Goal: Information Seeking & Learning: Learn about a topic

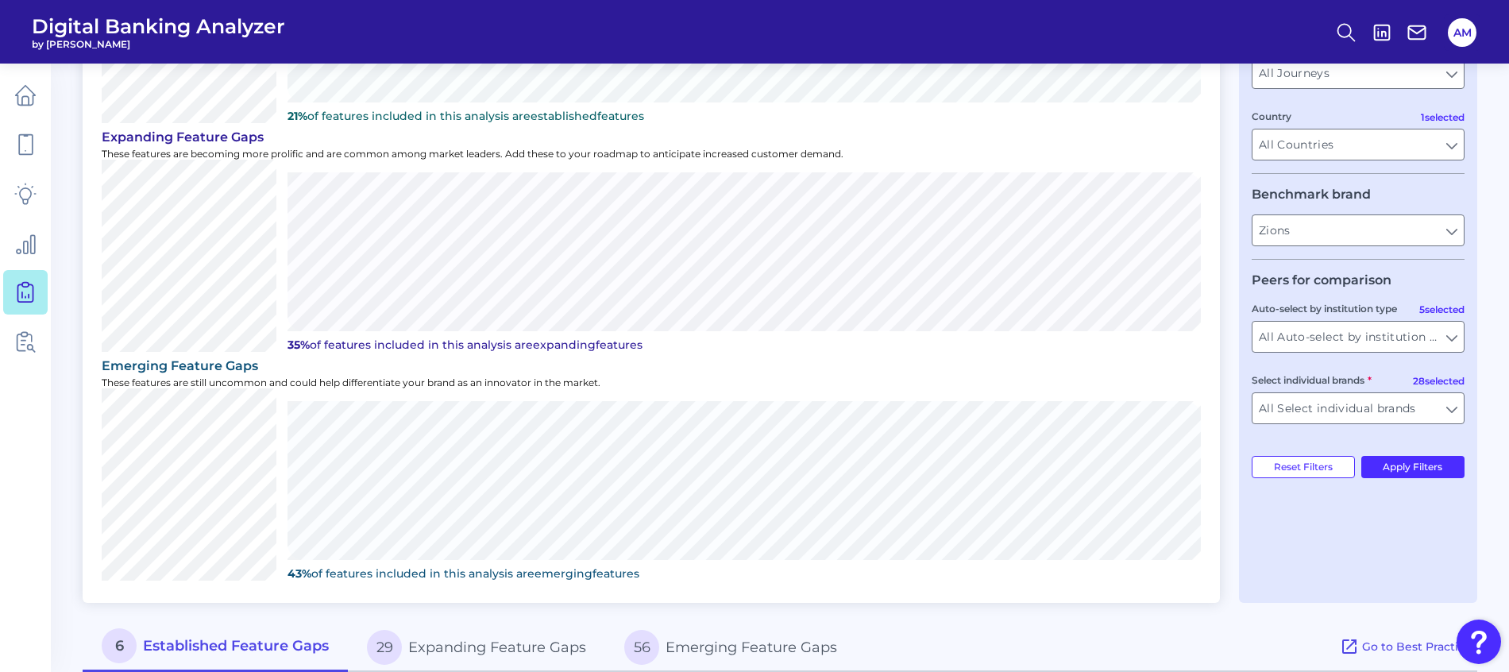
scroll to position [238, 0]
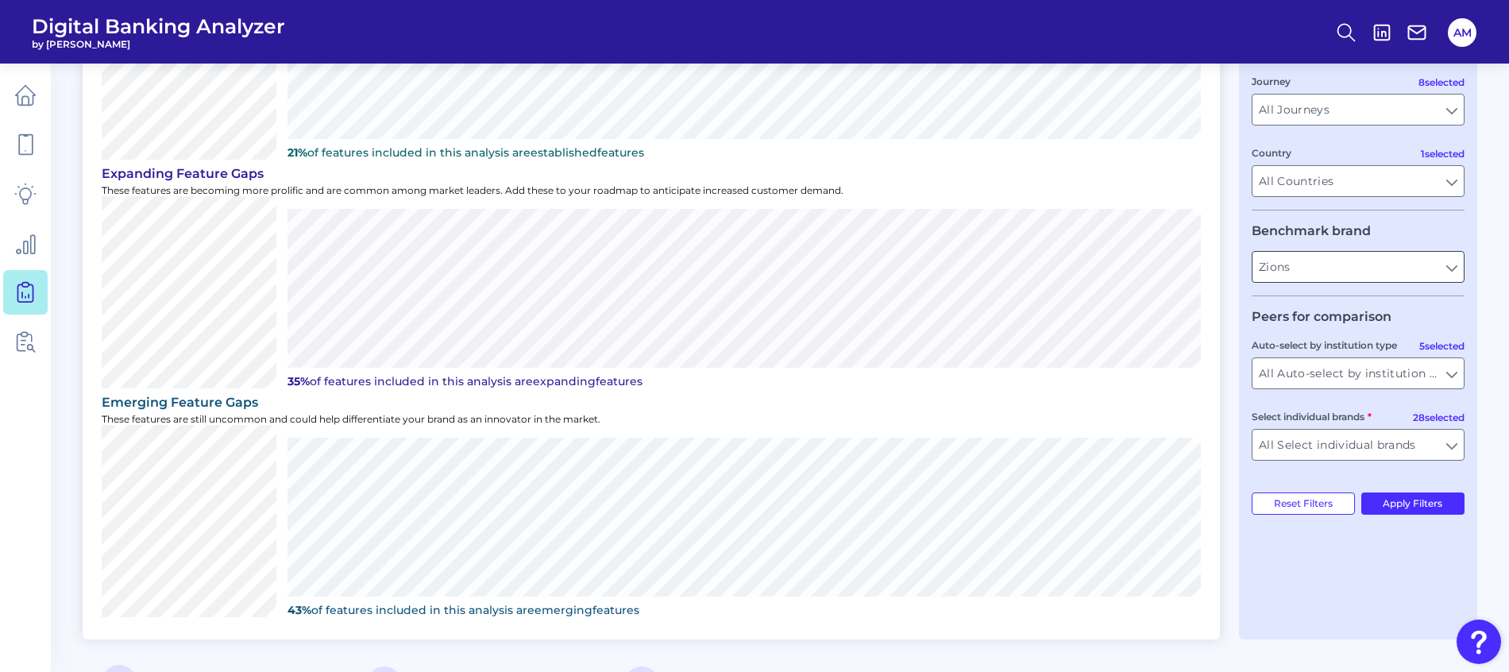
click at [1428, 268] on input "Zions" at bounding box center [1357, 267] width 211 height 30
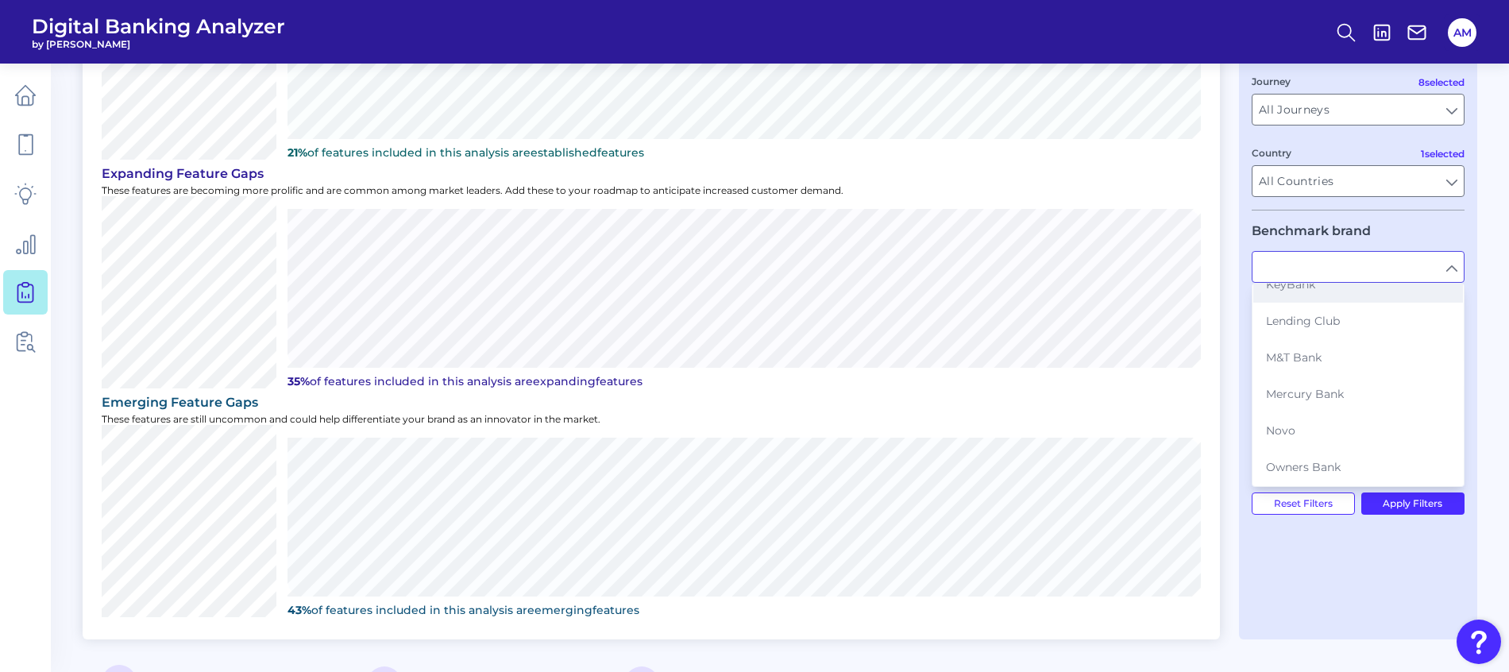
scroll to position [476, 0]
click at [1319, 302] on button "KeyBank" at bounding box center [1358, 315] width 210 height 37
type input "KeyBank"
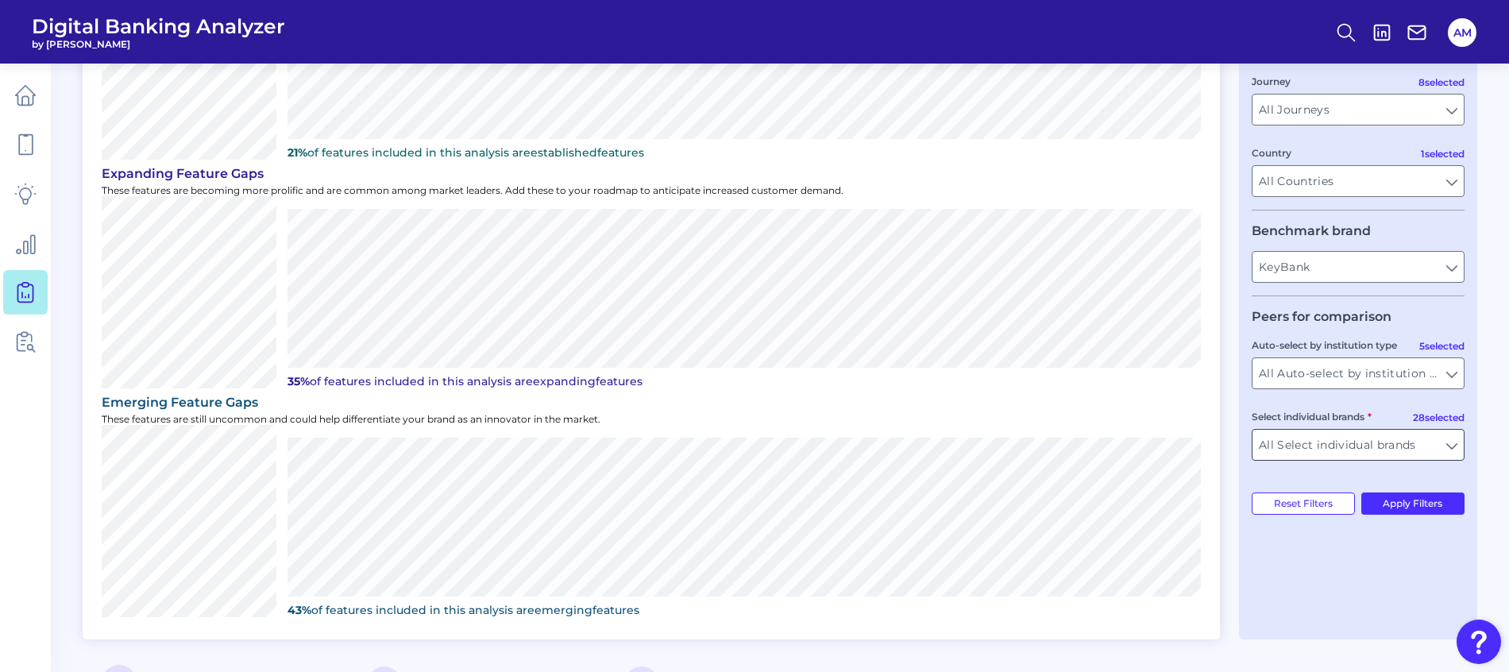
click at [1449, 442] on input "All Select individual brands" at bounding box center [1357, 445] width 211 height 30
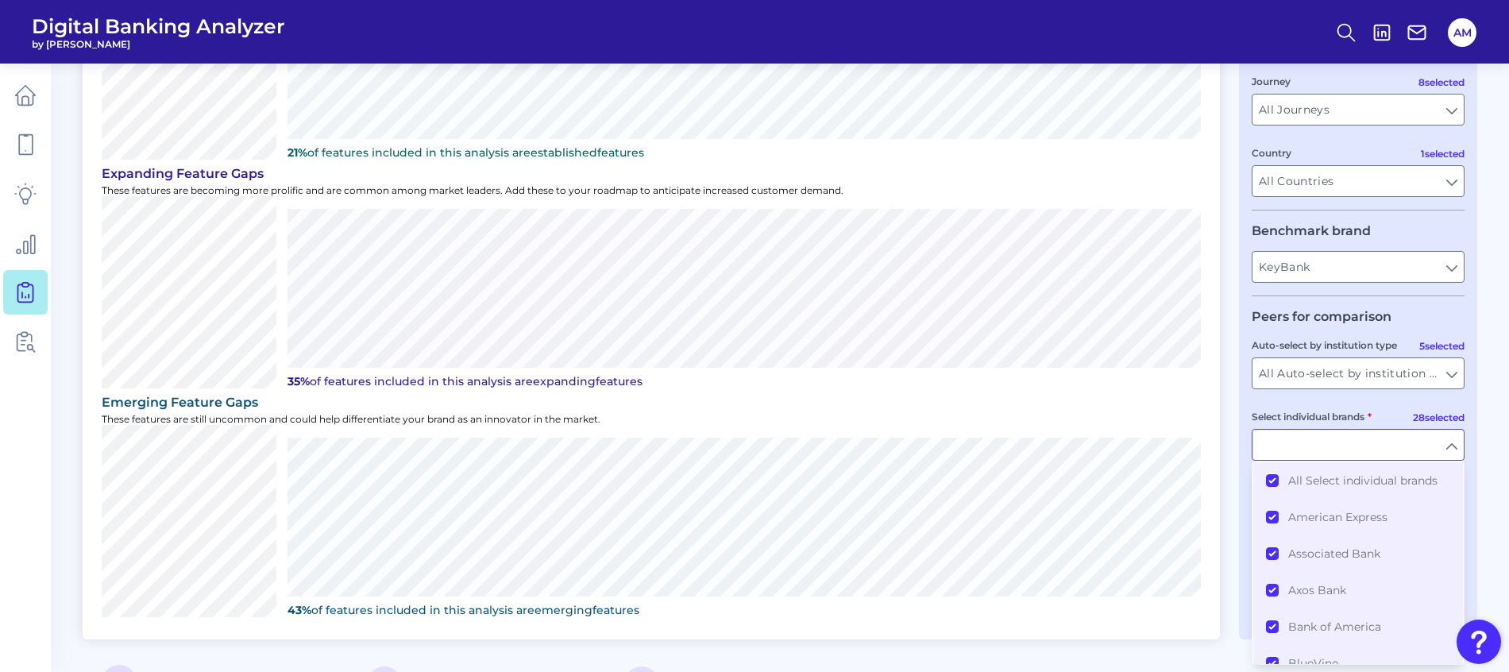
click at [1477, 461] on main "Gap Analysis Download Hide Filters Prioritize features based on peer and market…" at bounding box center [754, 633] width 1509 height 1742
type input "All Select individual brands"
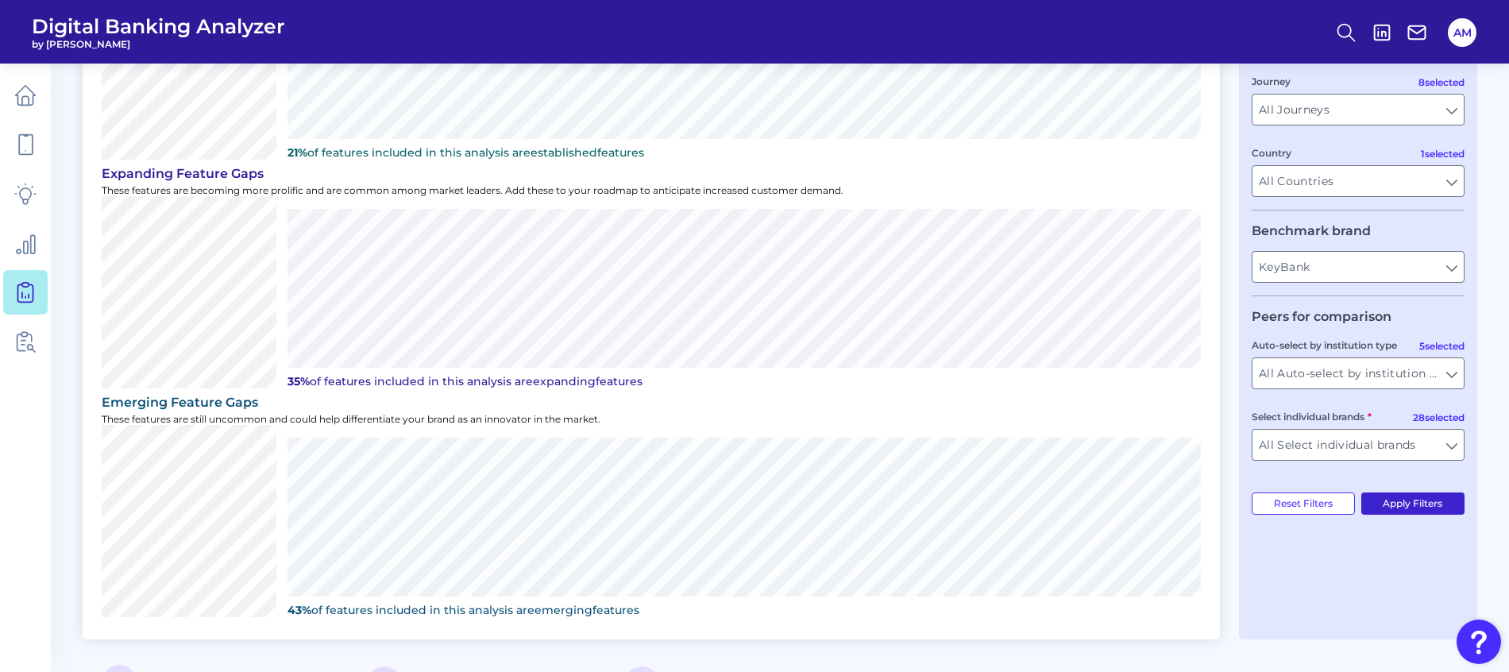
click at [1408, 500] on button "Apply Filters" at bounding box center [1413, 503] width 104 height 22
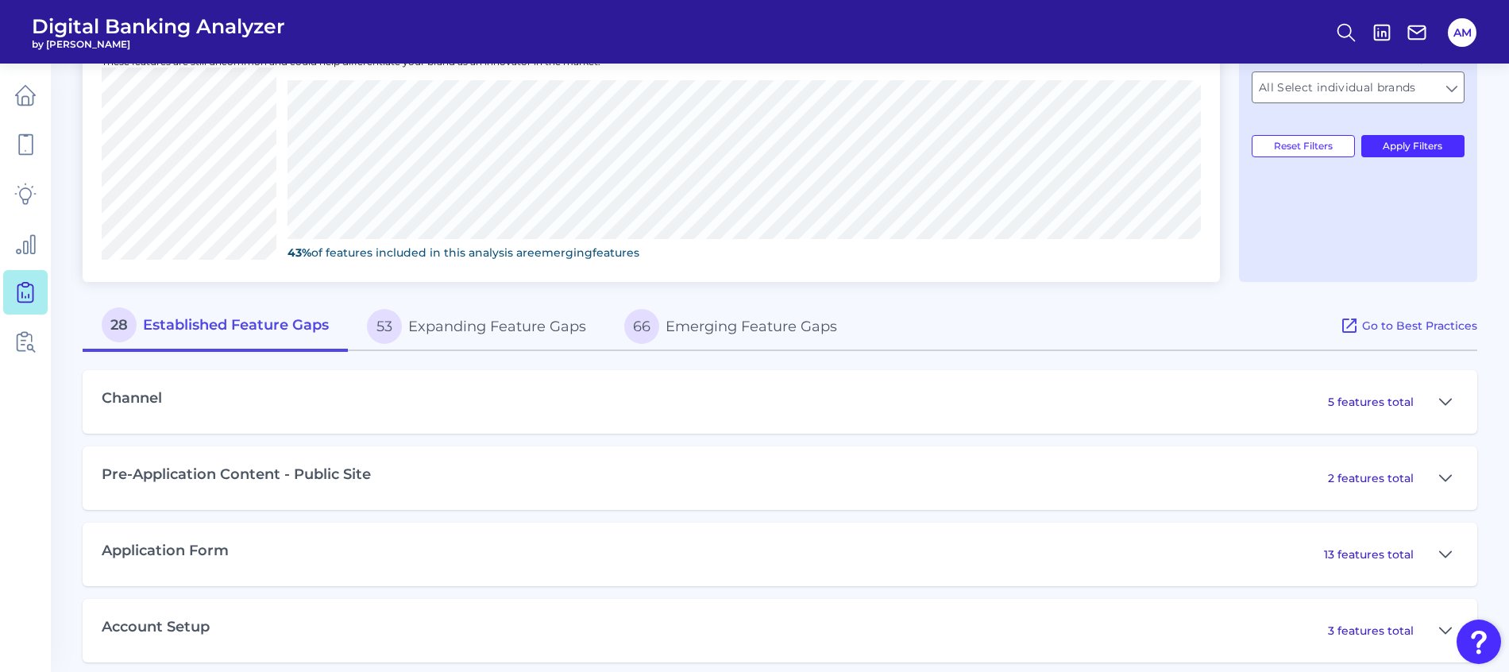
scroll to position [686, 0]
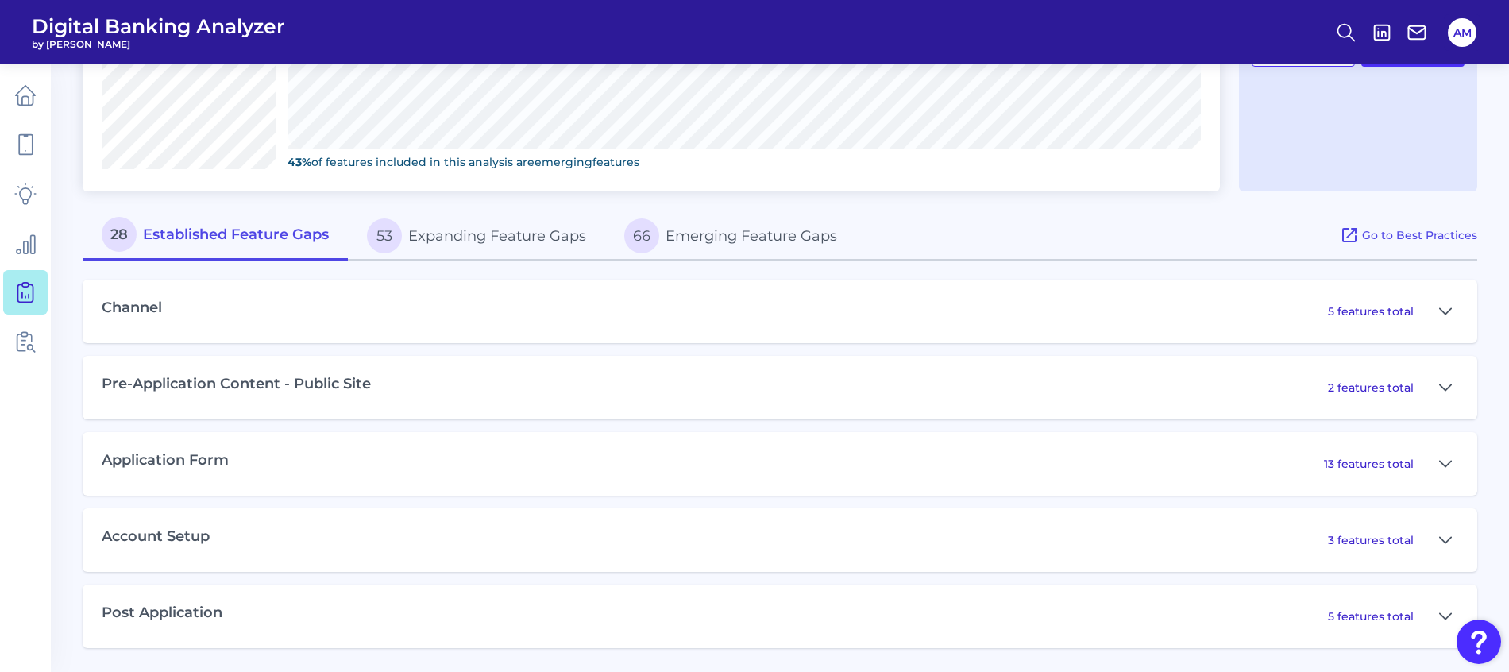
click at [512, 303] on div "Channel 5 features total" at bounding box center [780, 312] width 1395 height 64
click at [1433, 309] on button at bounding box center [1445, 311] width 25 height 25
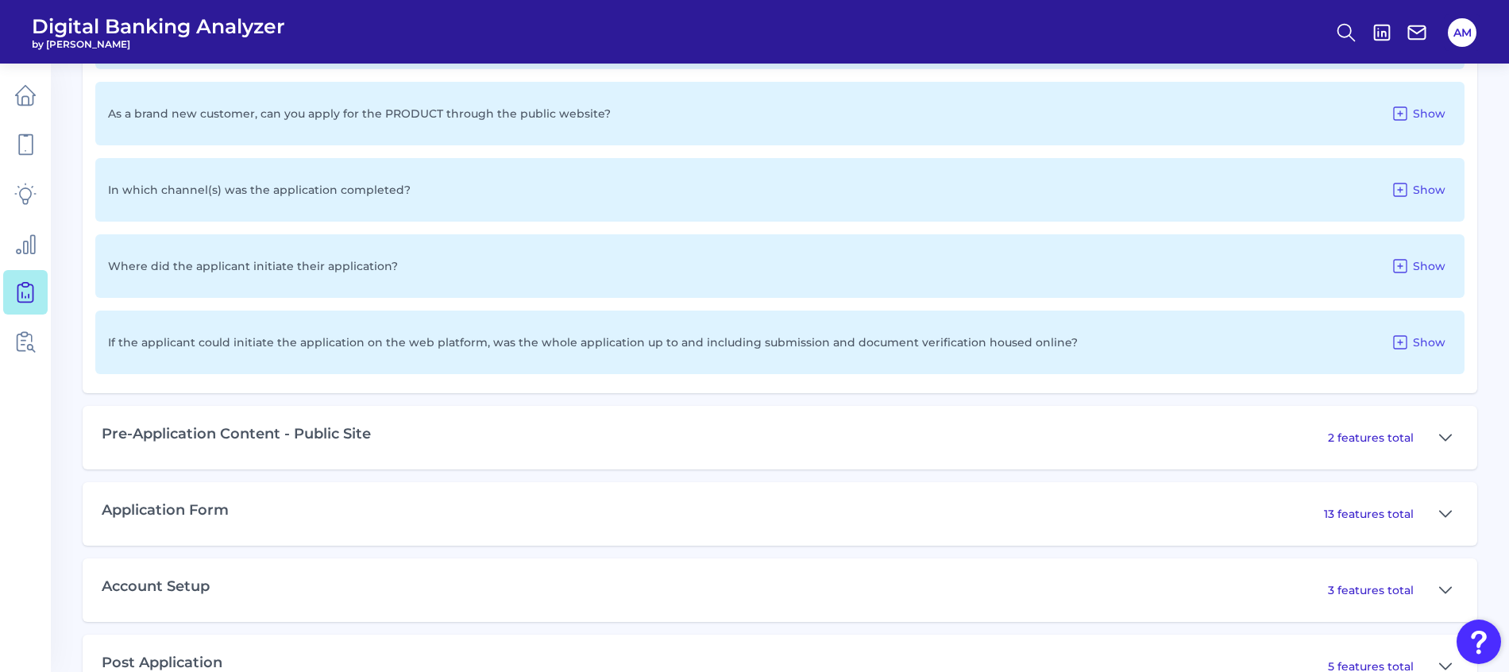
scroll to position [1094, 0]
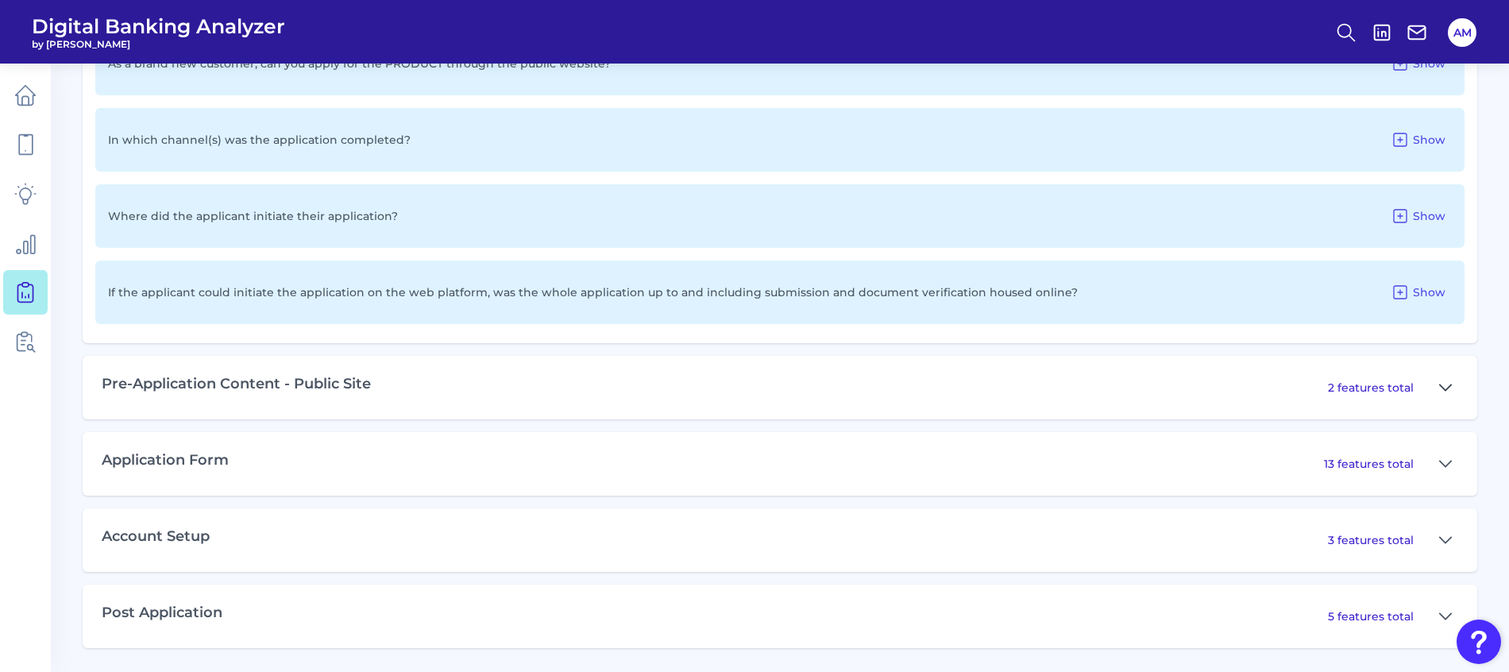
click at [1445, 388] on icon at bounding box center [1445, 387] width 13 height 19
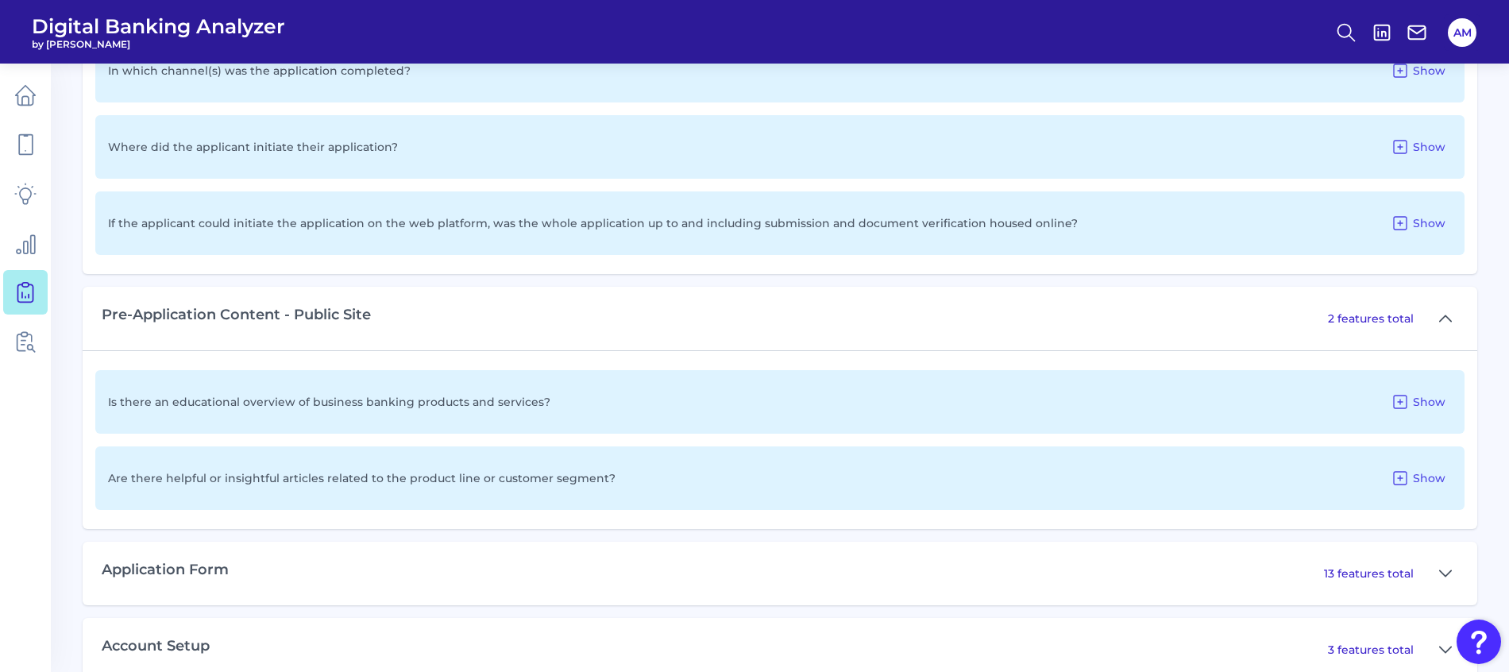
scroll to position [1272, 0]
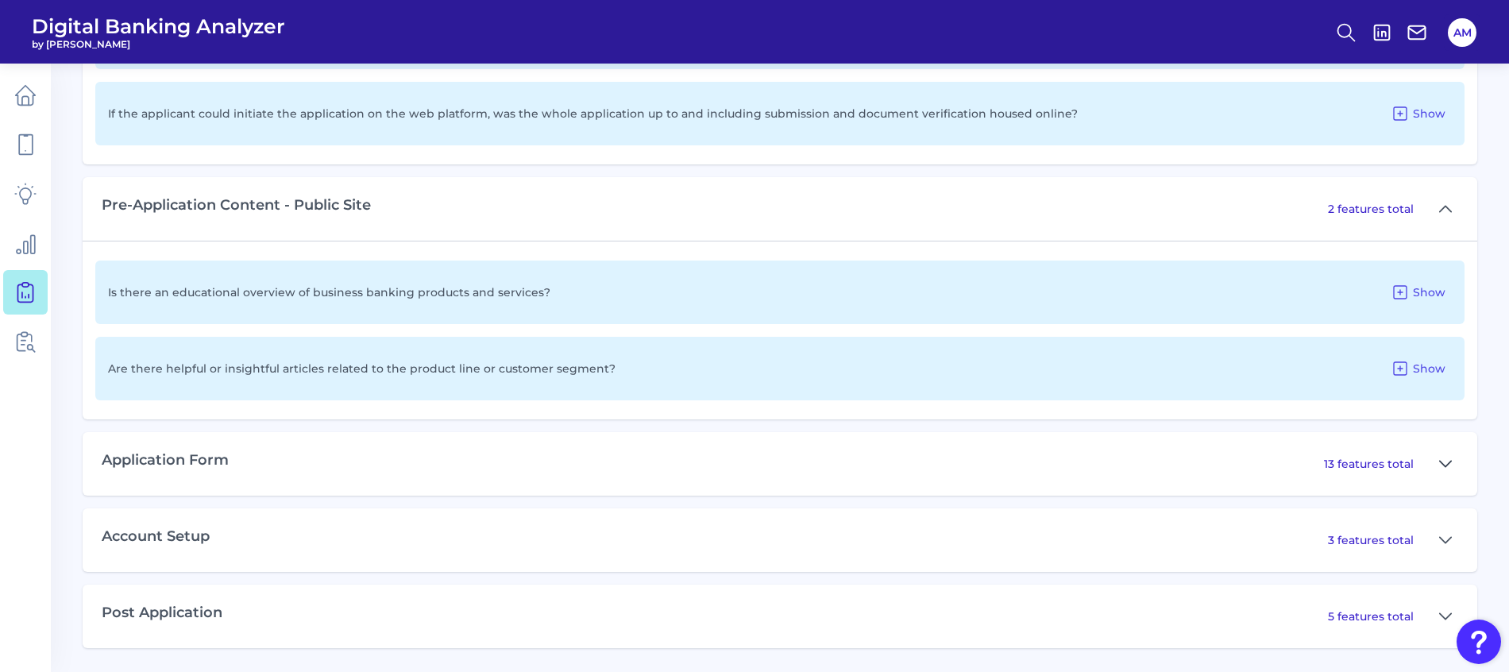
click at [1450, 461] on icon at bounding box center [1445, 464] width 11 height 6
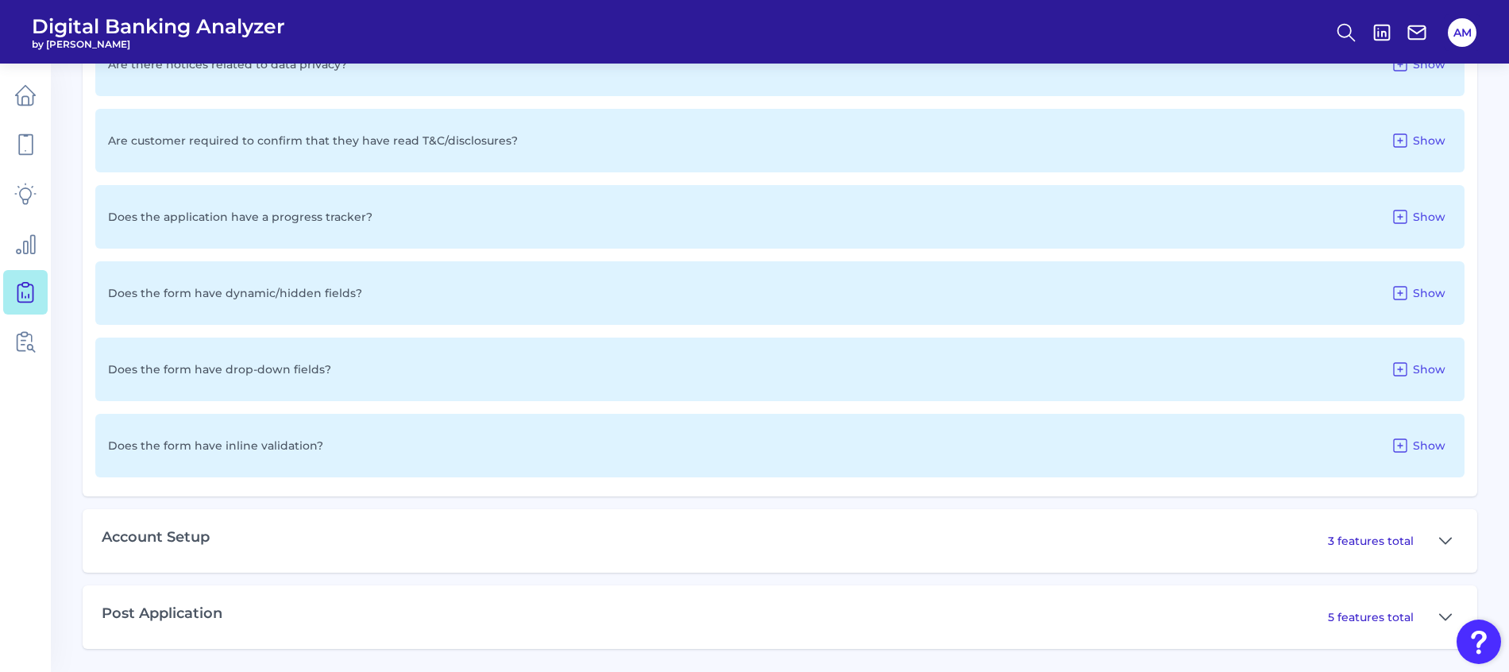
scroll to position [2290, 0]
click at [1444, 541] on icon at bounding box center [1445, 540] width 11 height 6
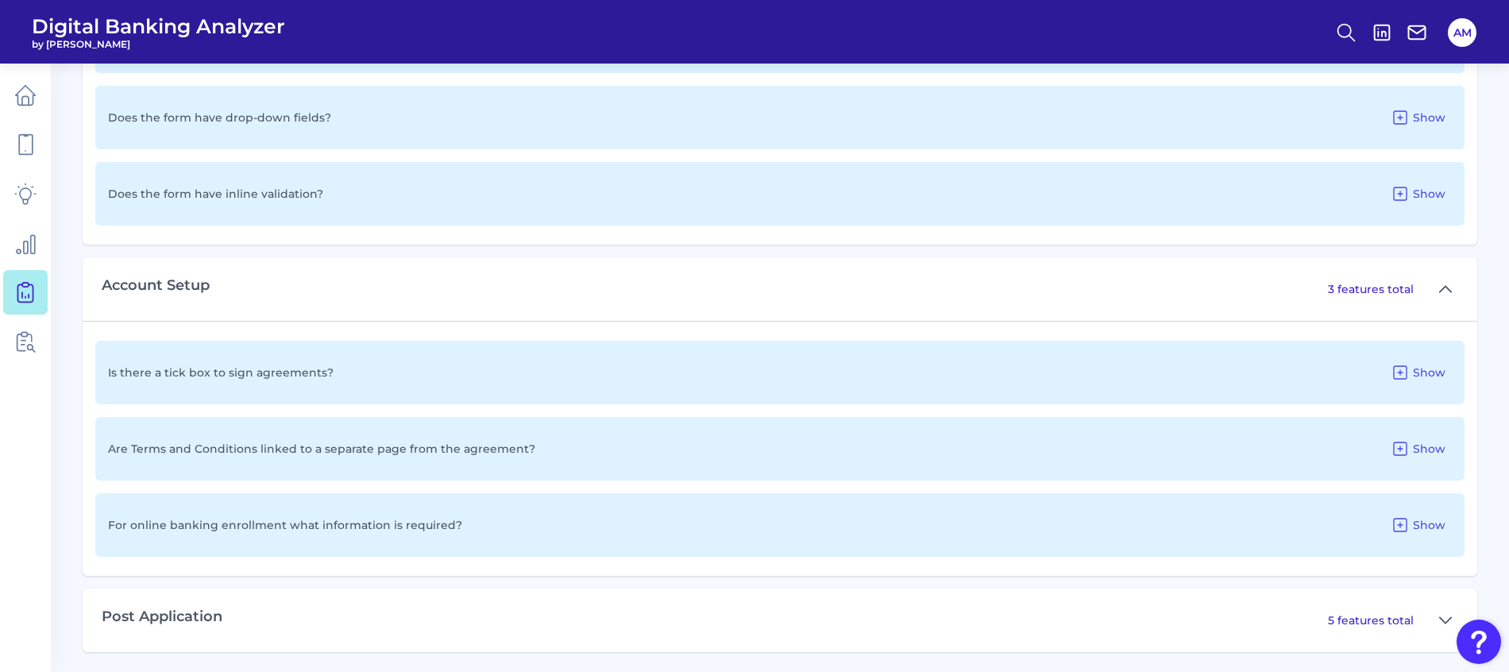
scroll to position [2544, 0]
click at [1446, 615] on icon at bounding box center [1445, 616] width 13 height 19
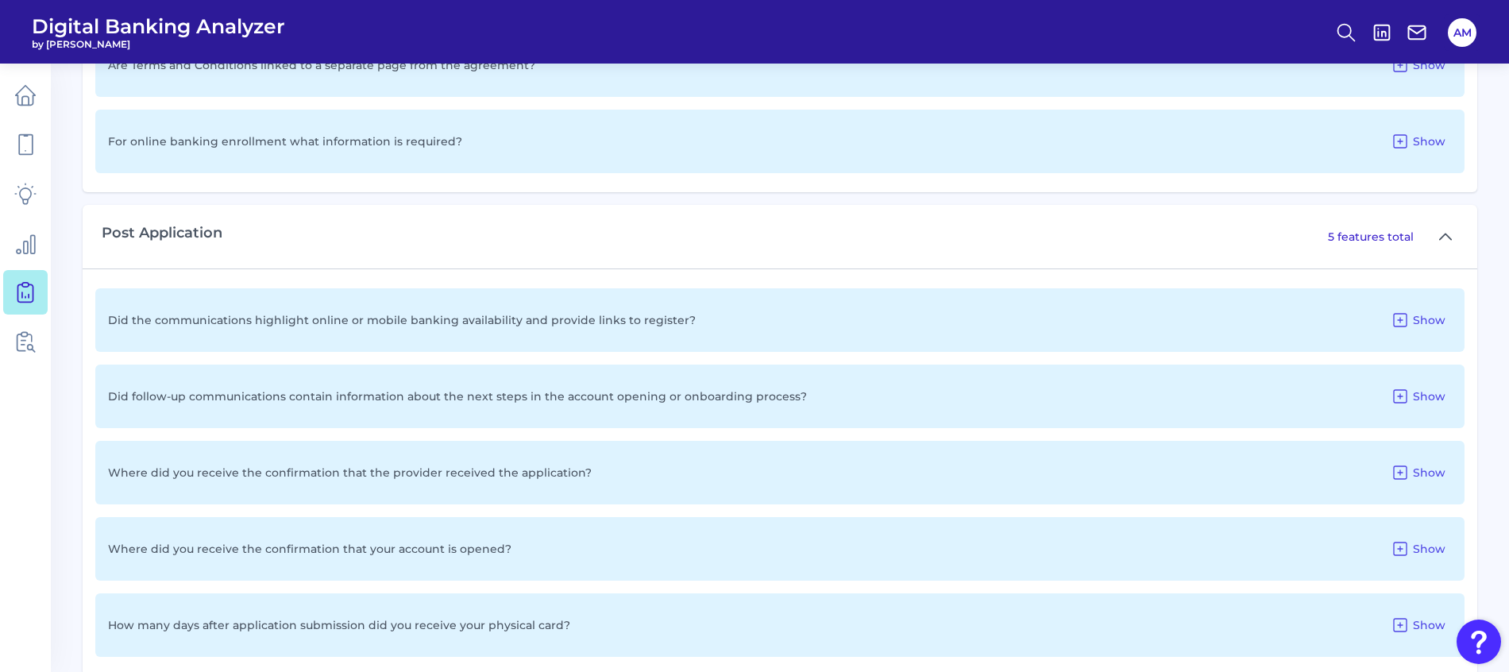
scroll to position [2952, 0]
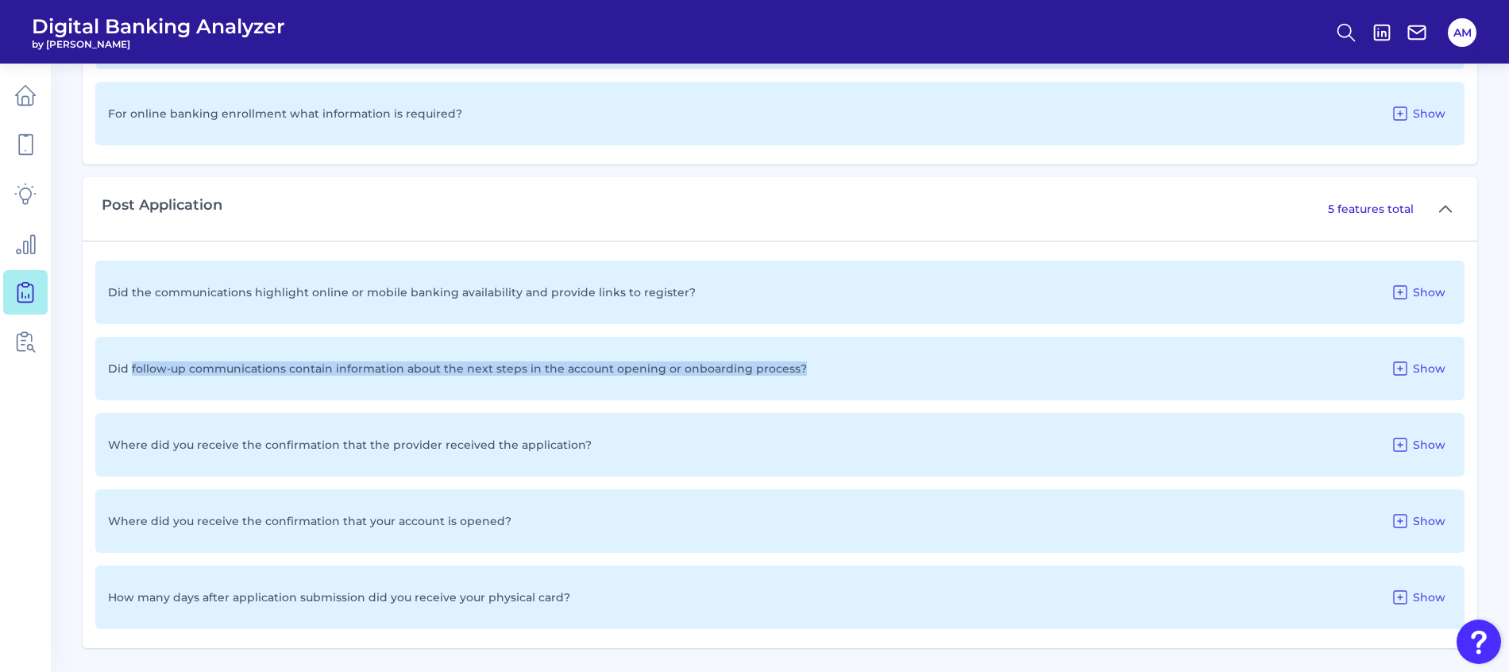
drag, startPoint x: 804, startPoint y: 369, endPoint x: 130, endPoint y: 370, distance: 673.4
click at [130, 370] on div "Did follow-up communications contain information about the next steps in the ac…" at bounding box center [779, 369] width 1369 height 64
drag, startPoint x: 130, startPoint y: 370, endPoint x: 160, endPoint y: 368, distance: 30.2
copy p "follow-up communications contain information about the next steps in the accoun…"
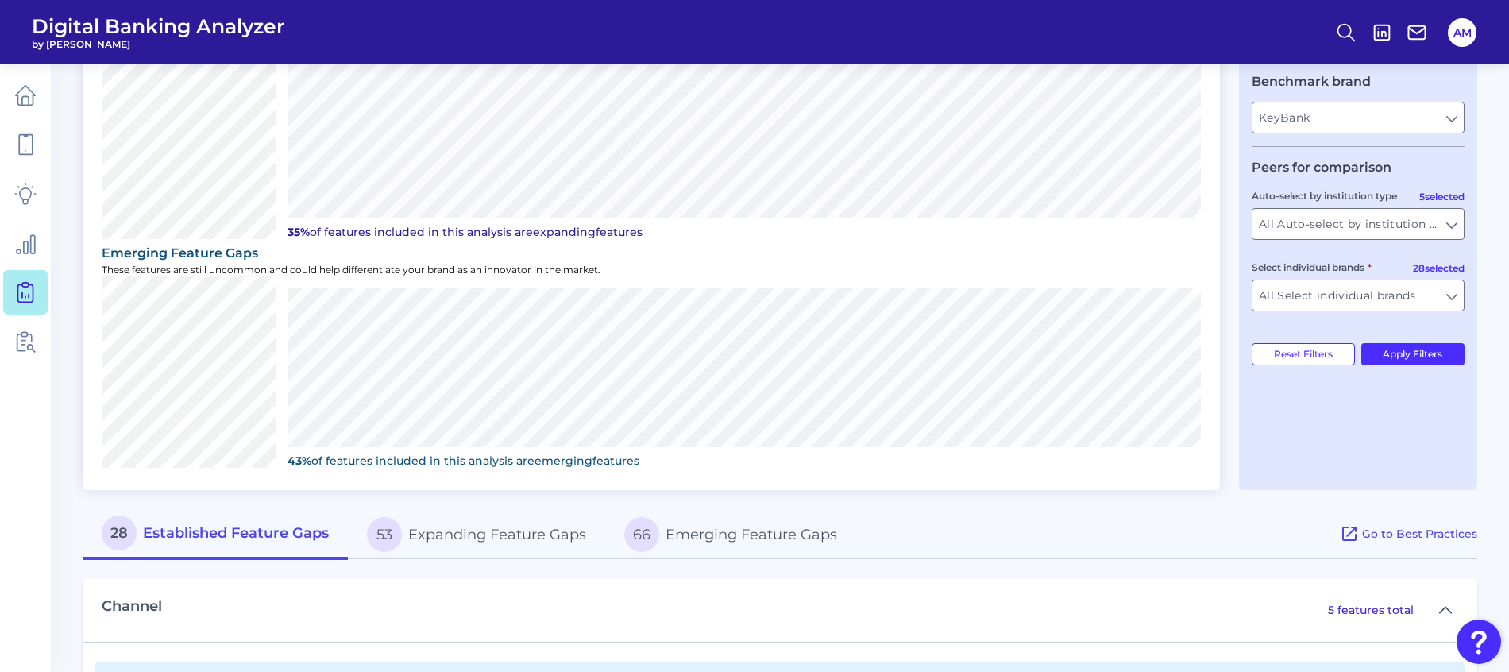
scroll to position [715, 0]
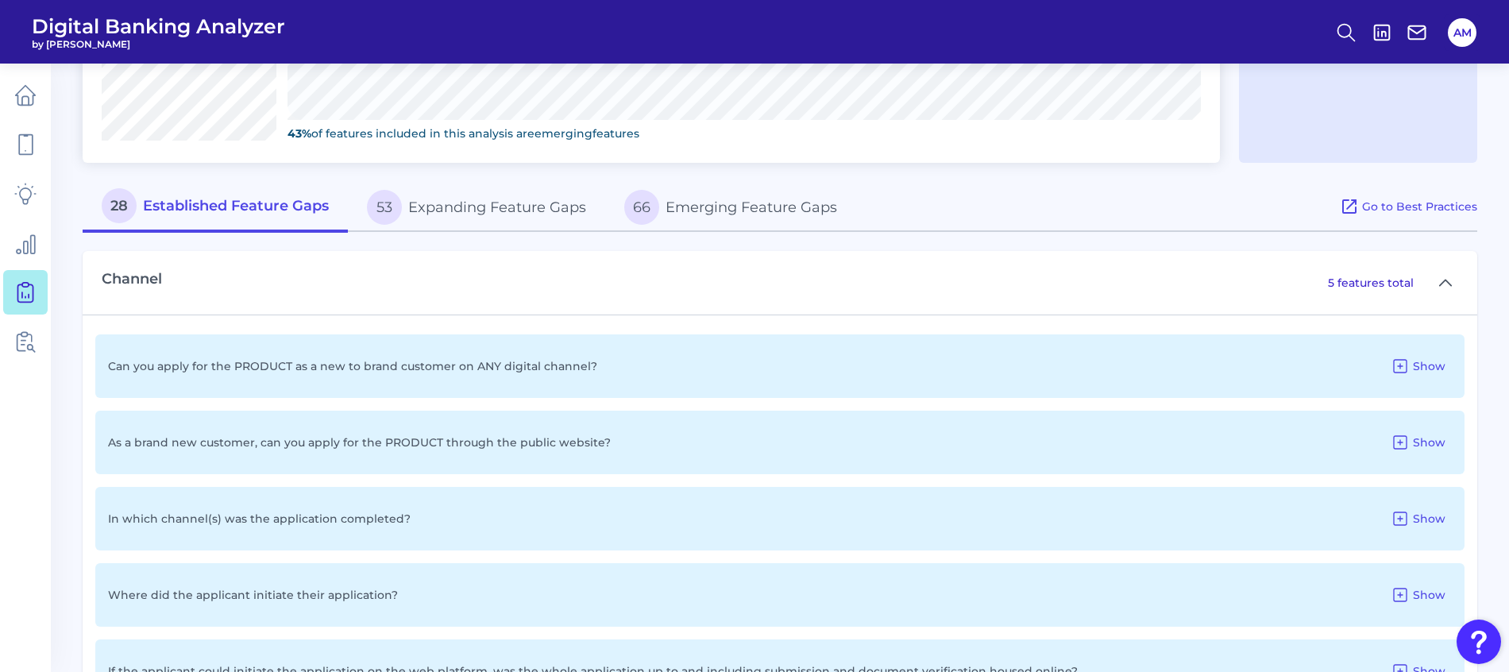
click at [469, 210] on button "53 Expanding Feature Gaps" at bounding box center [476, 207] width 257 height 51
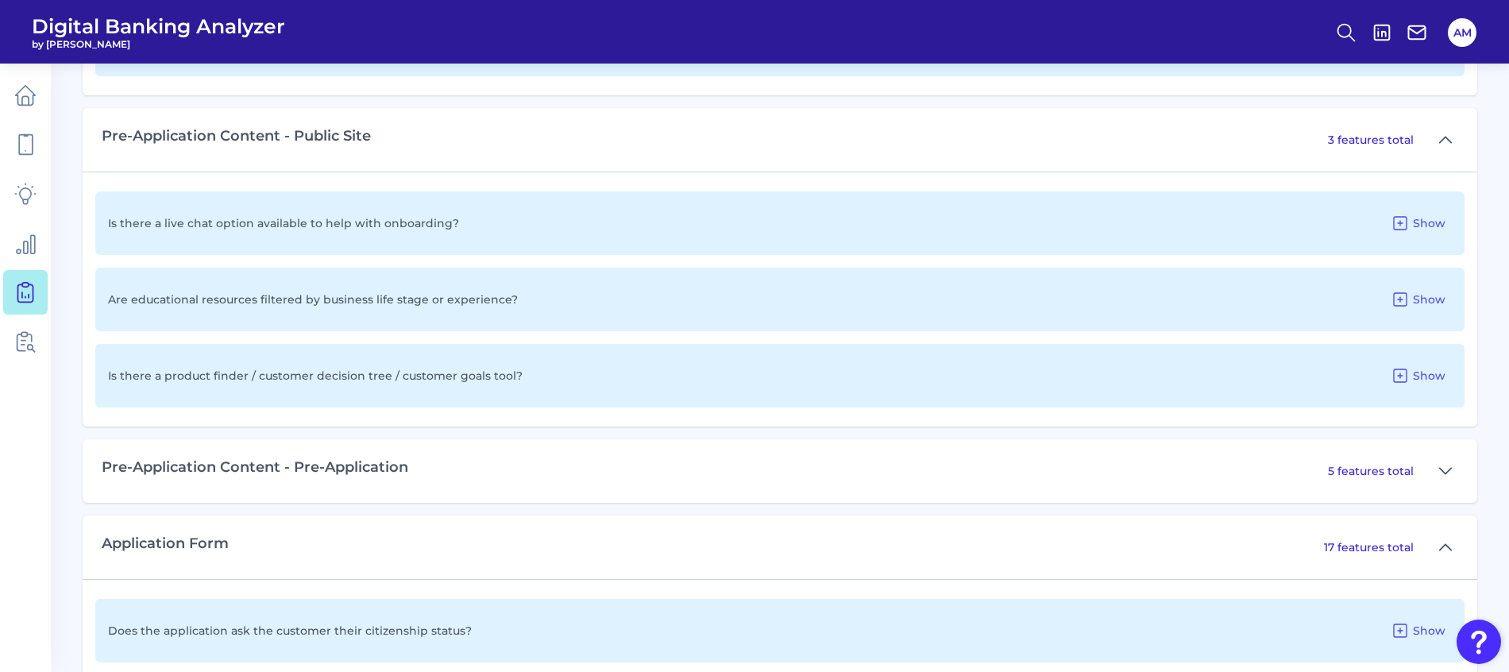
scroll to position [1072, 0]
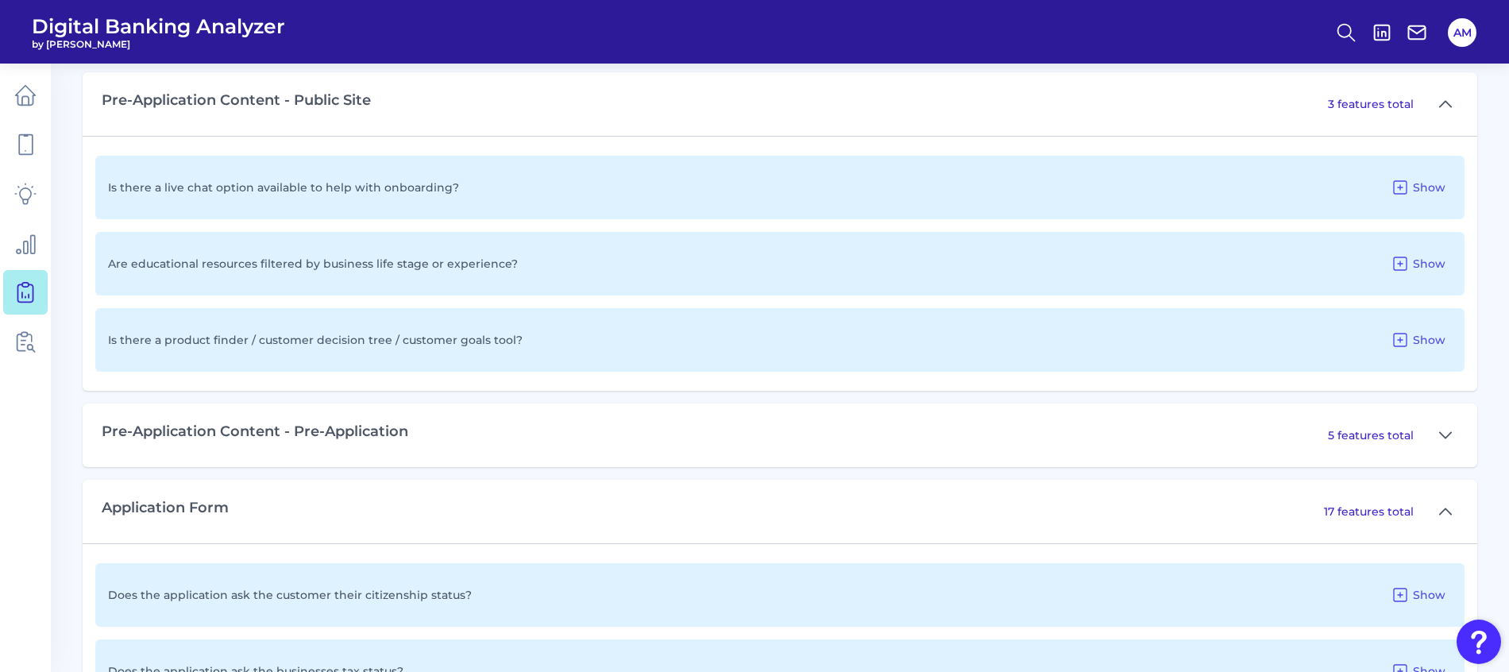
click at [749, 424] on div "Pre-Application Content - Pre-Application 5 features total" at bounding box center [780, 435] width 1395 height 64
click at [1437, 439] on button at bounding box center [1445, 434] width 25 height 25
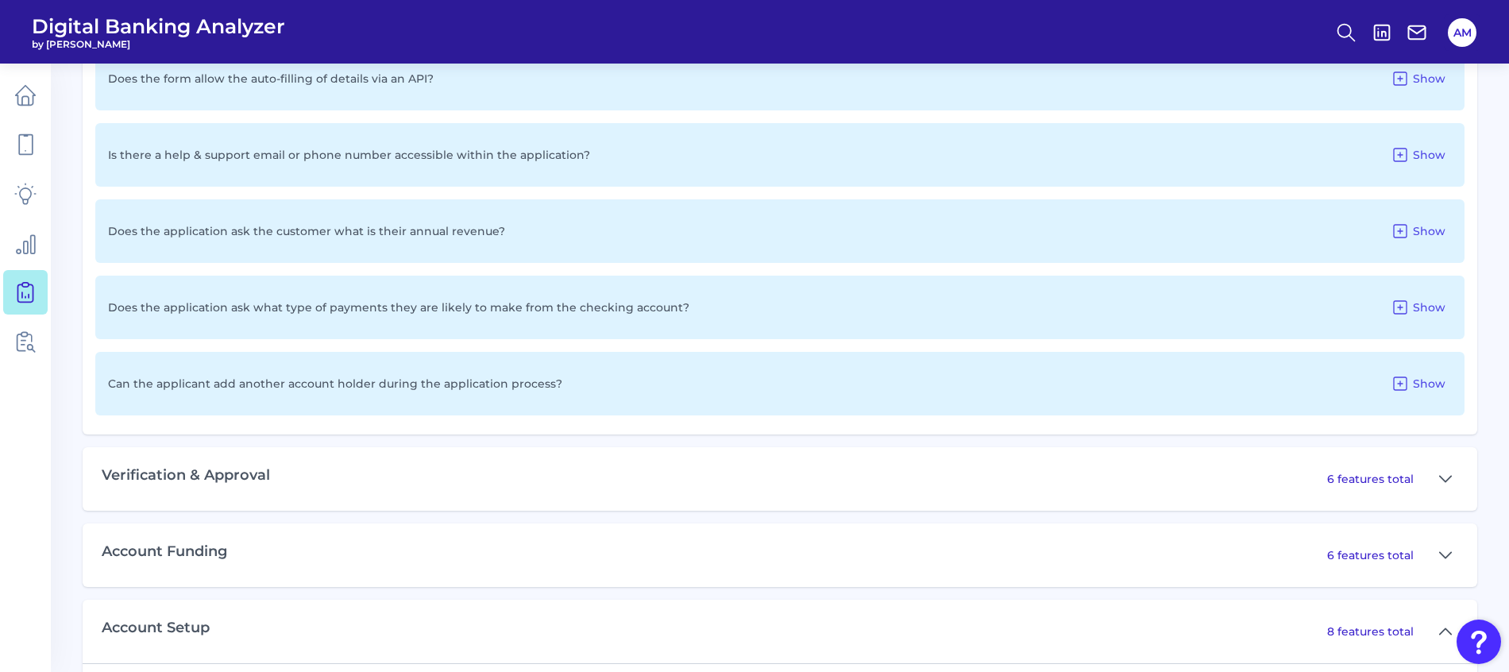
scroll to position [3097, 0]
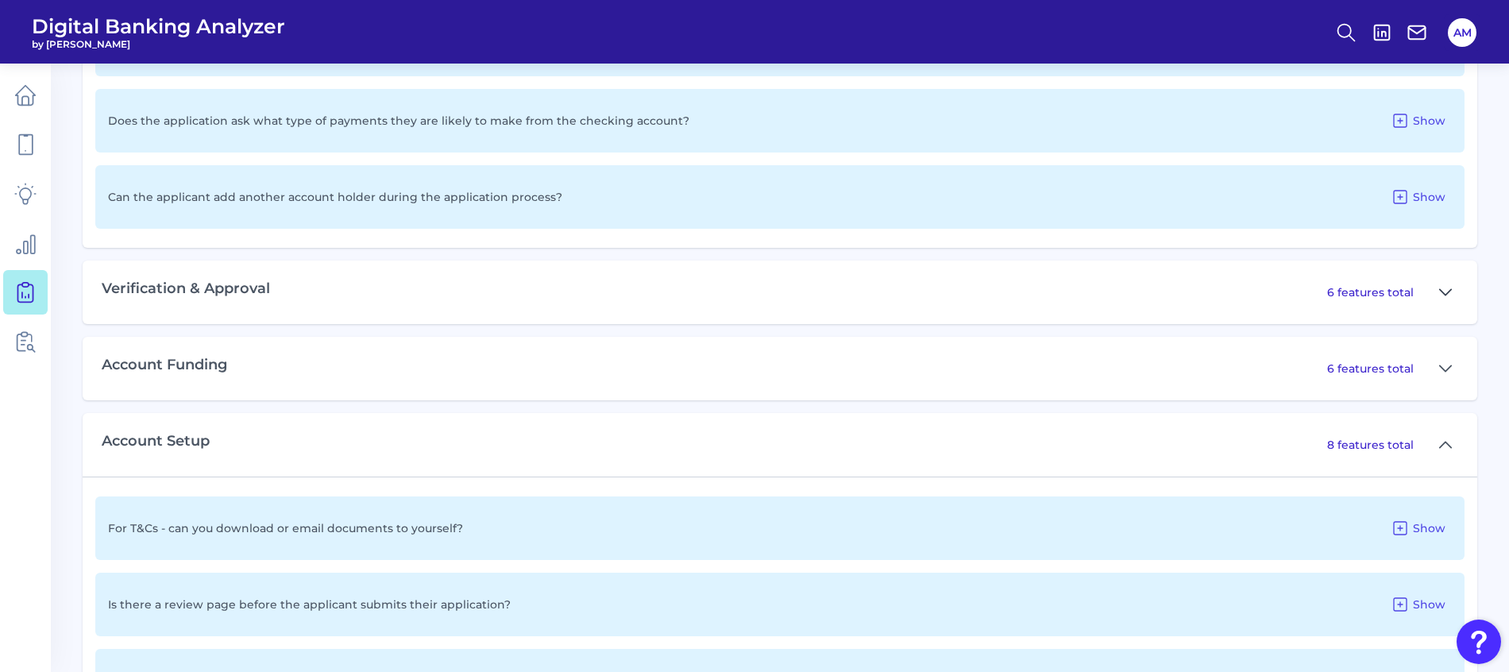
click at [1439, 288] on icon at bounding box center [1445, 292] width 13 height 19
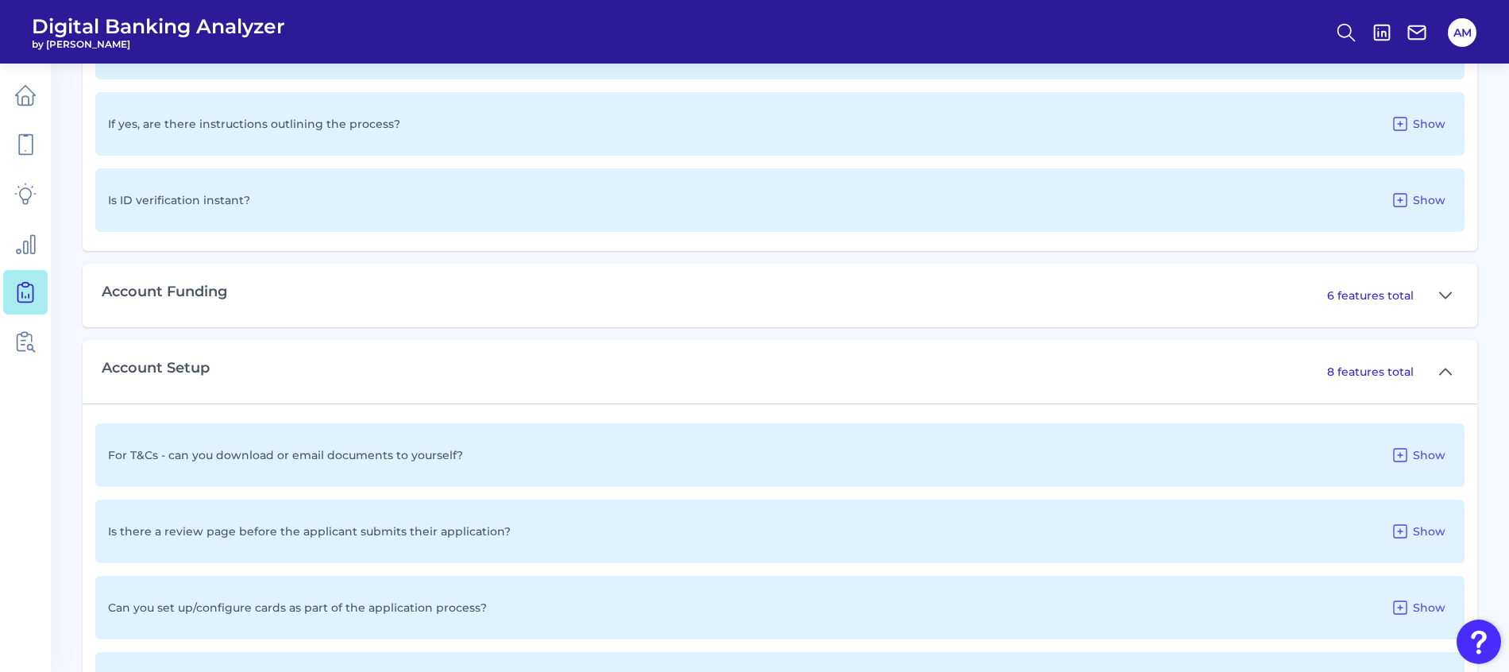
scroll to position [3693, 0]
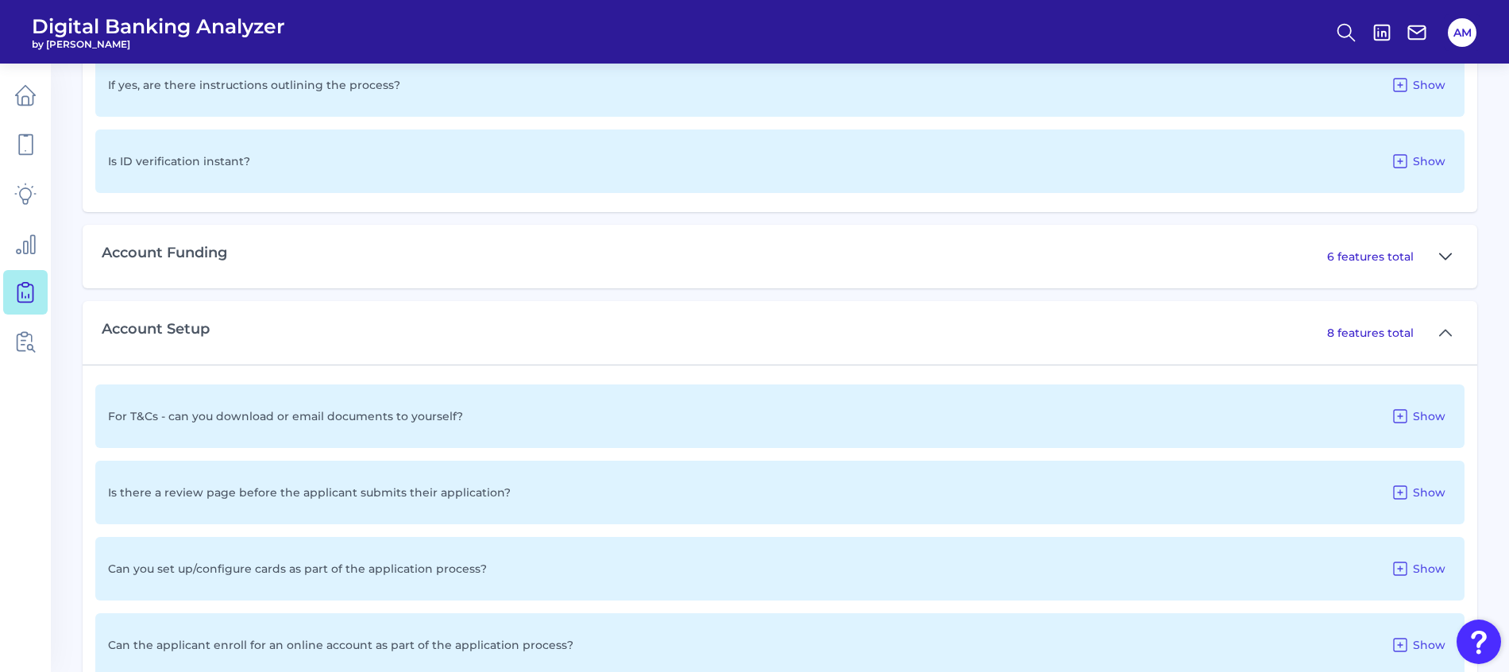
click at [1443, 256] on icon at bounding box center [1445, 256] width 13 height 19
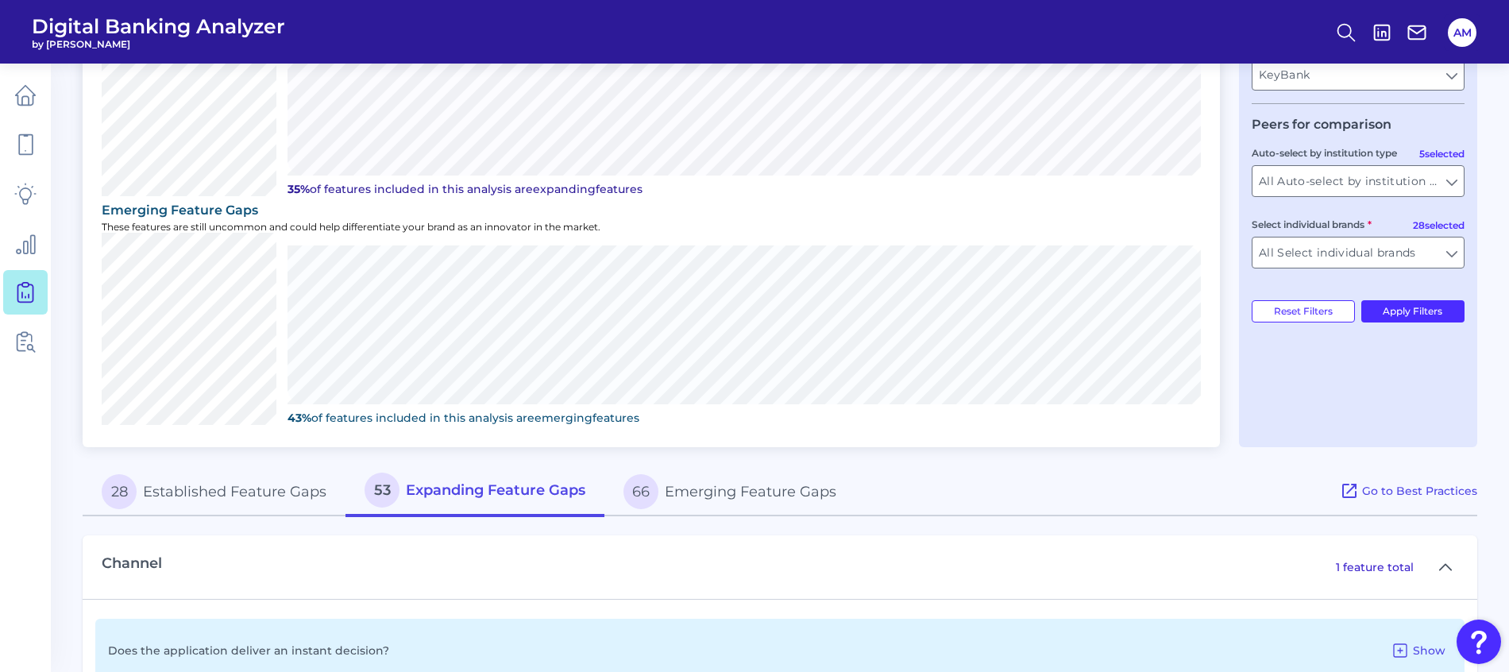
scroll to position [400, 0]
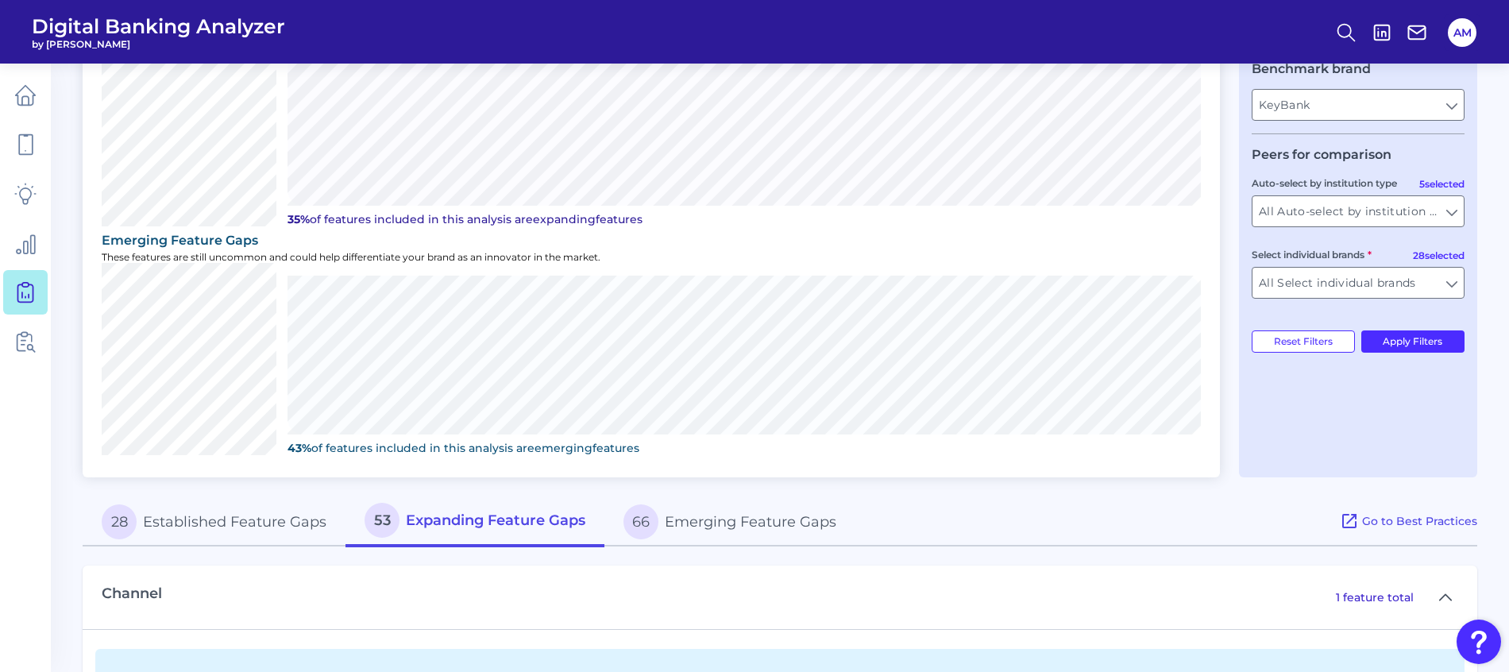
click at [736, 519] on button "66 Emerging Feature Gaps" at bounding box center [729, 521] width 251 height 51
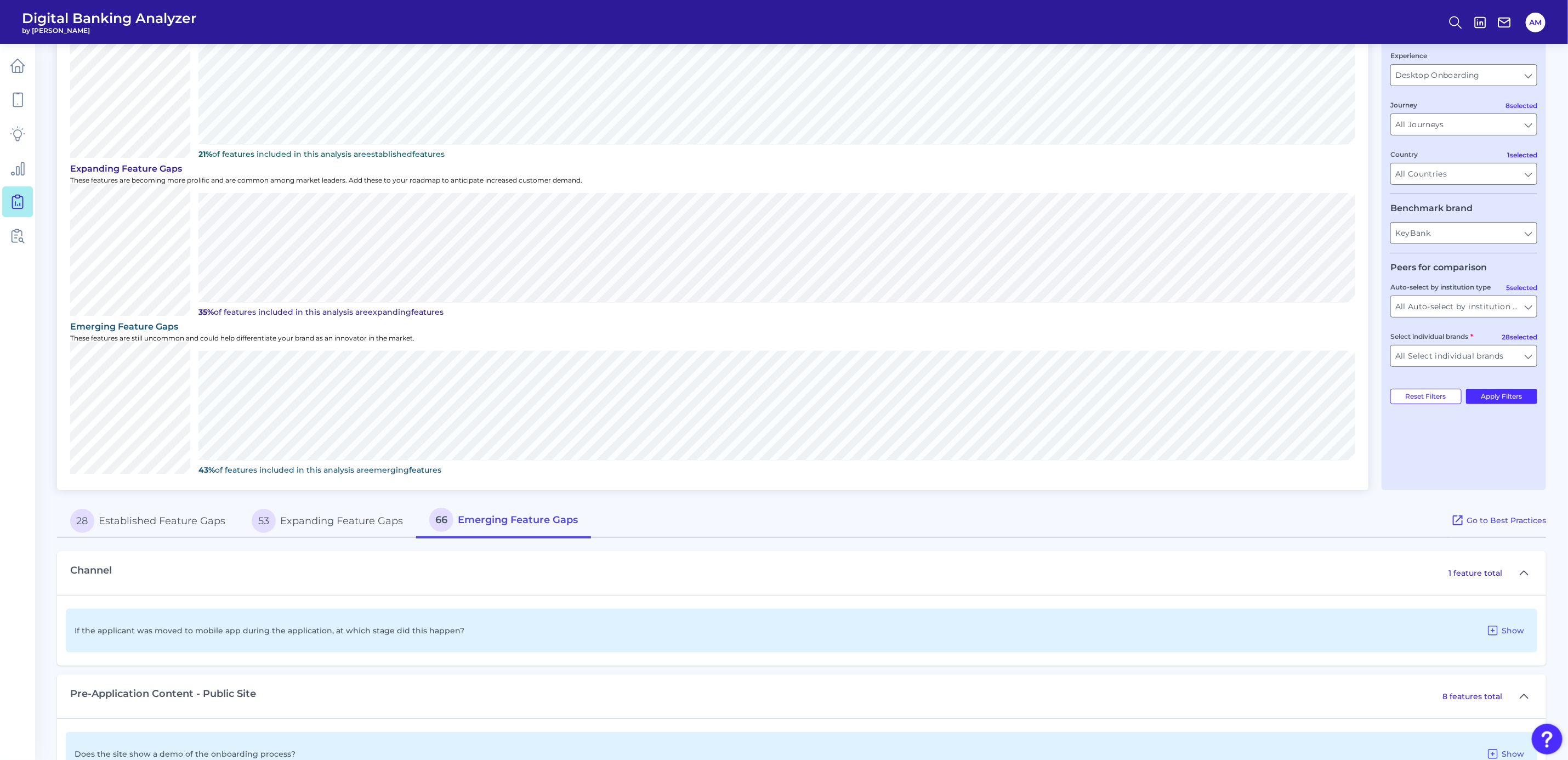
scroll to position [0, 0]
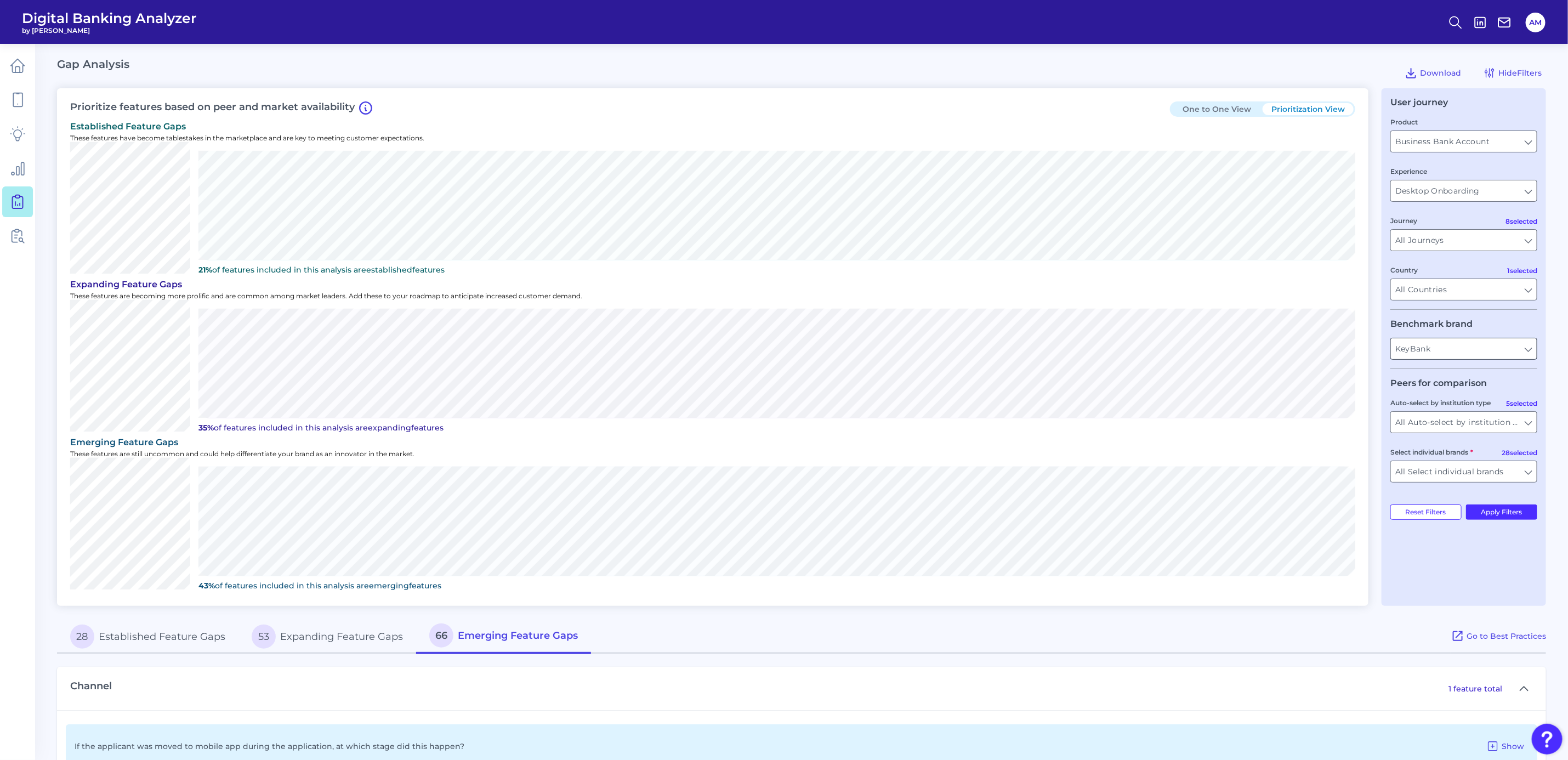
click at [1041, 345] on input "KeyBank" at bounding box center [1464, 349] width 146 height 21
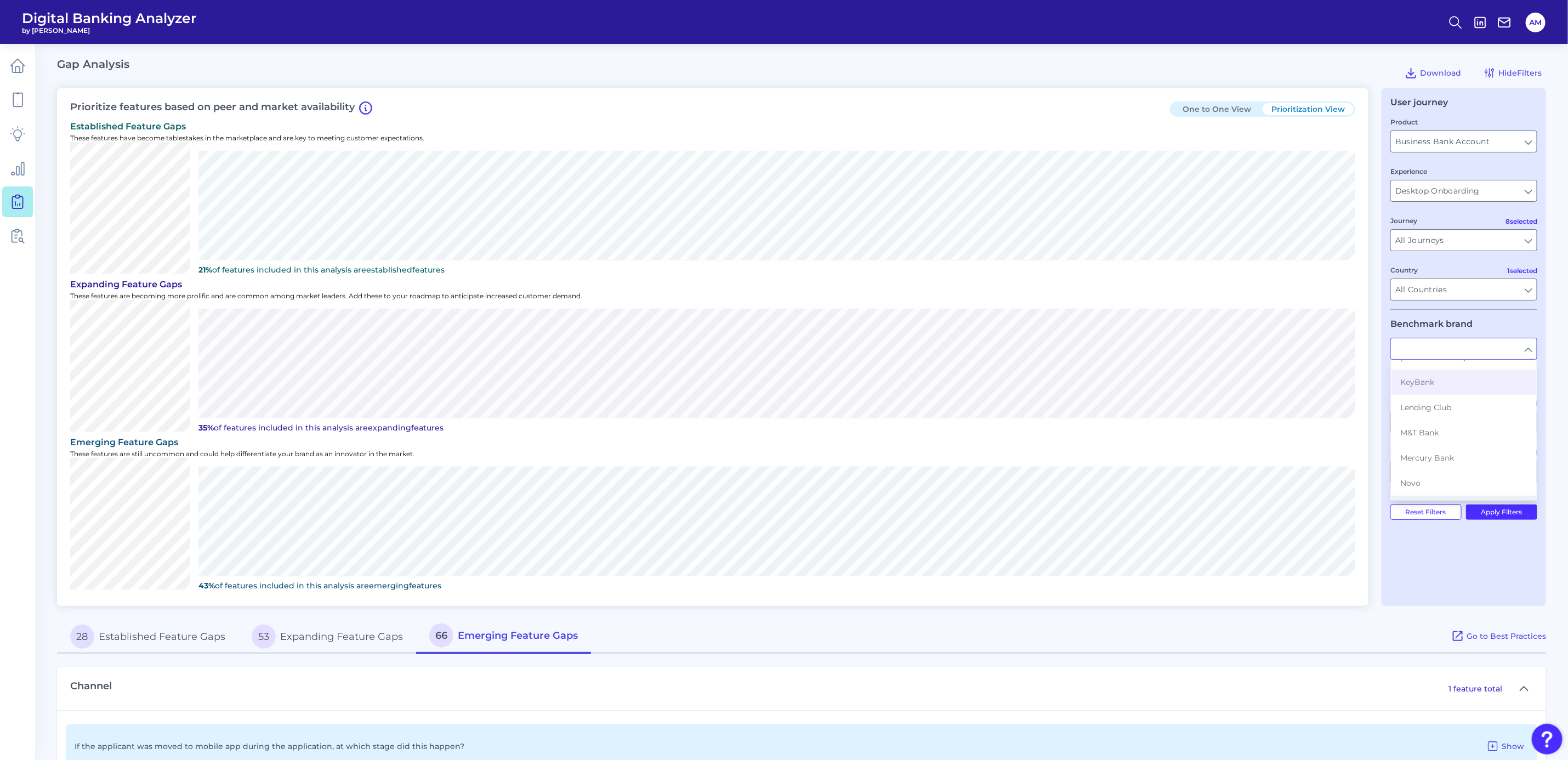
scroll to position [411, 0]
click at [1041, 446] on span "PNC Bank" at bounding box center [1420, 451] width 39 height 10
type input "PNC Bank"
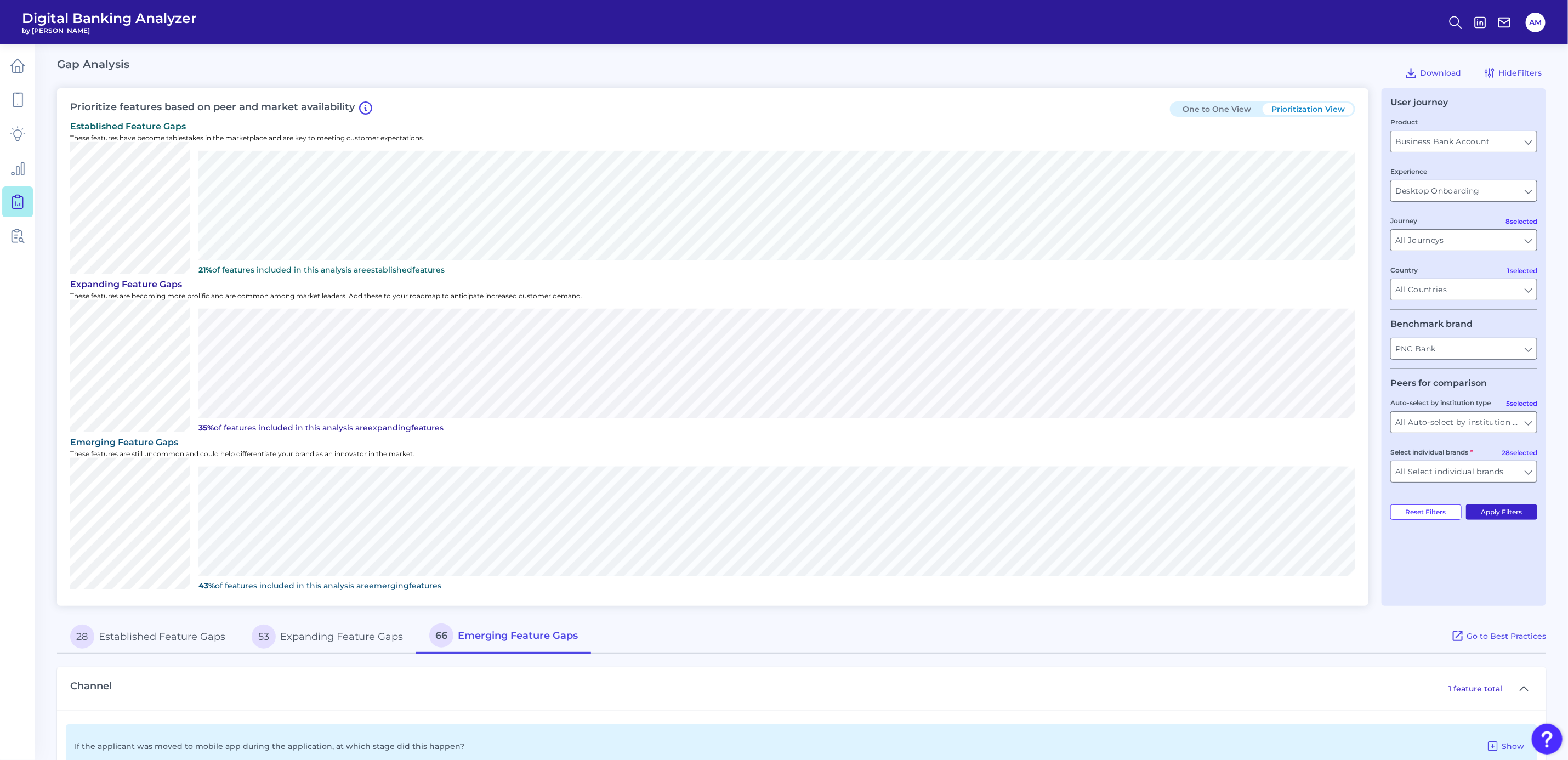
click at [1041, 463] on button "Apply Filters" at bounding box center [1502, 512] width 72 height 15
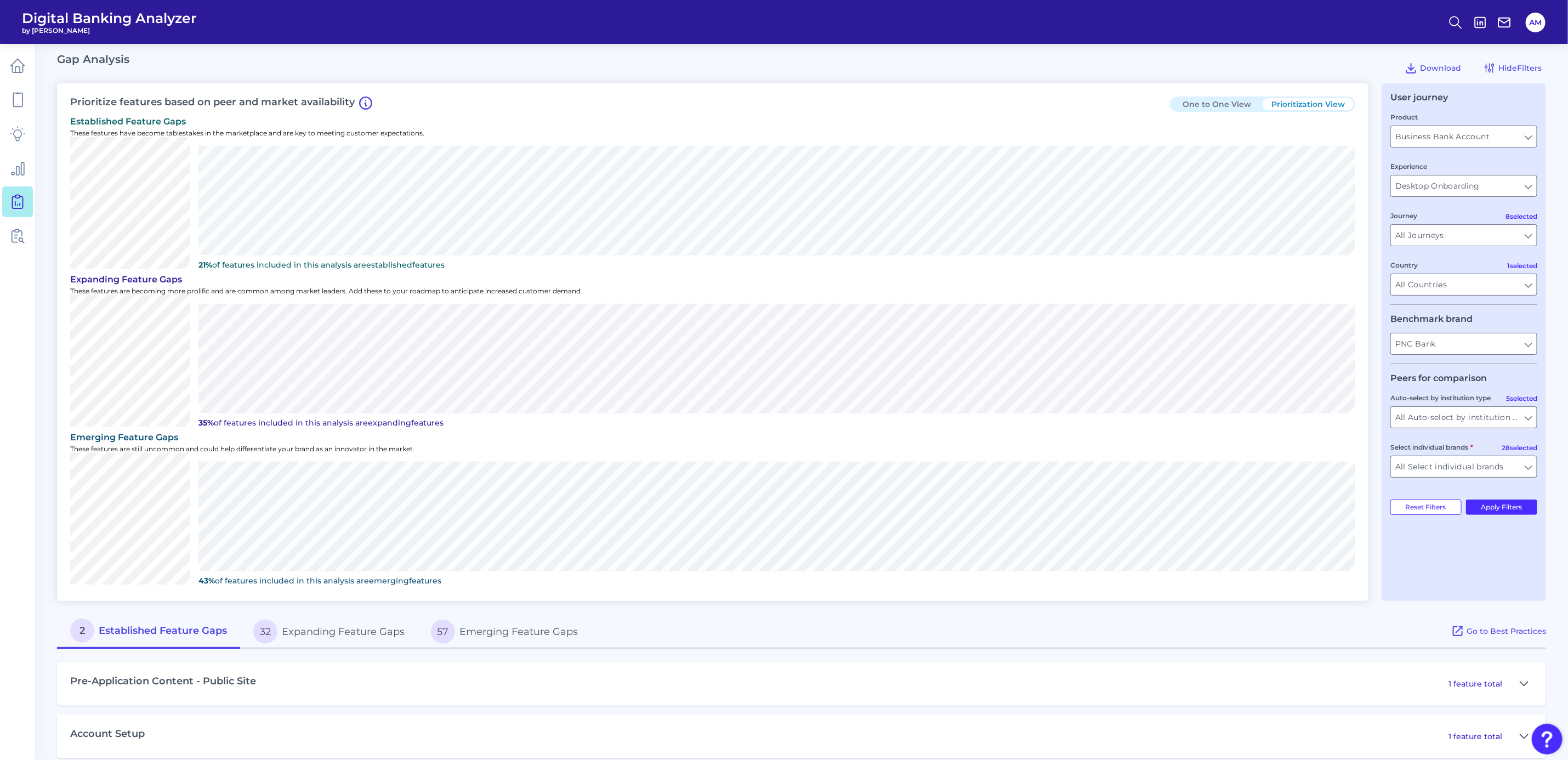
scroll to position [17, 0]
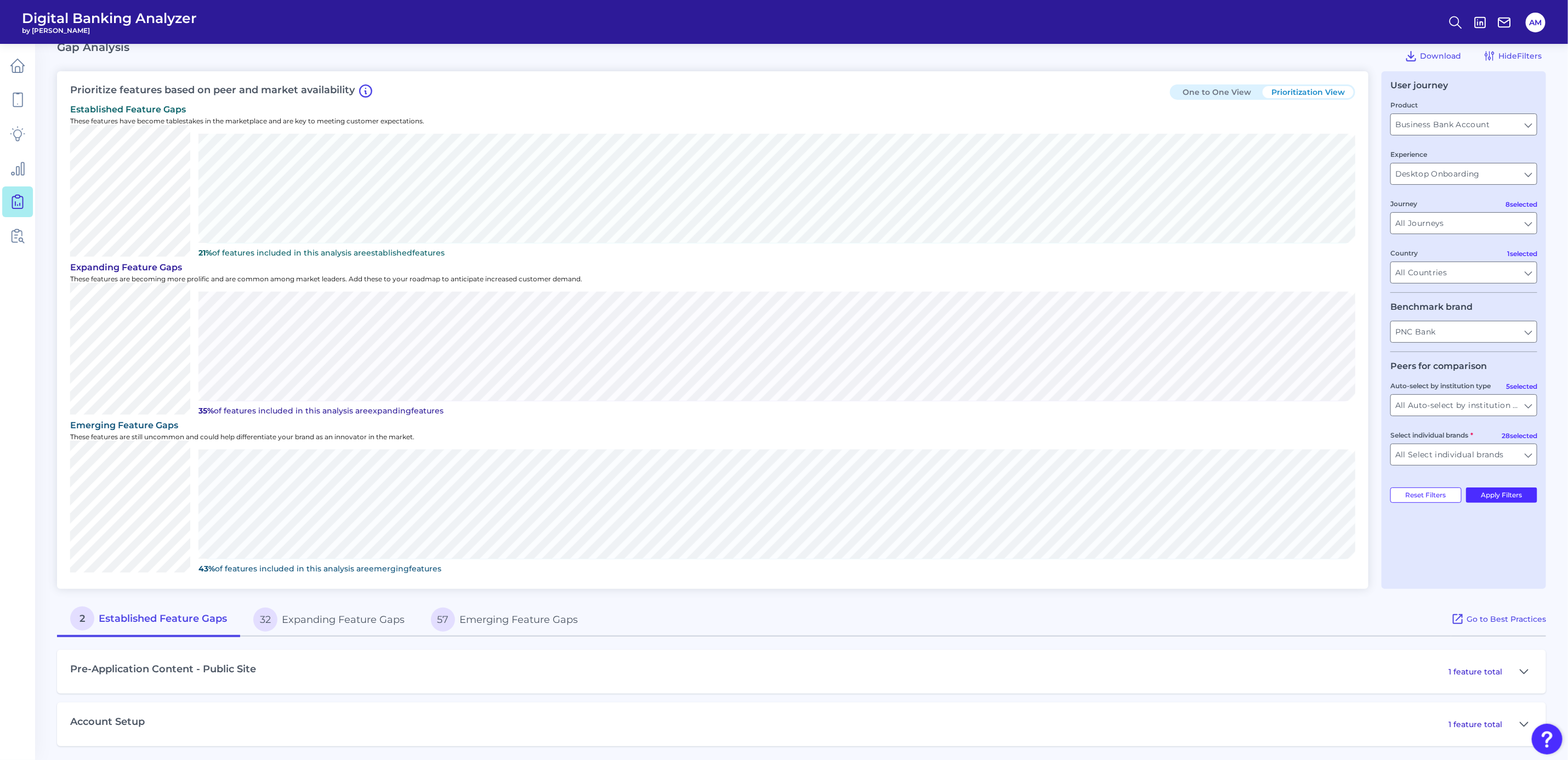
click at [508, 463] on div "Pre-Application Content - Public Site 1 feature total" at bounding box center [802, 672] width 1489 height 44
click at [1041, 463] on icon at bounding box center [1524, 671] width 9 height 13
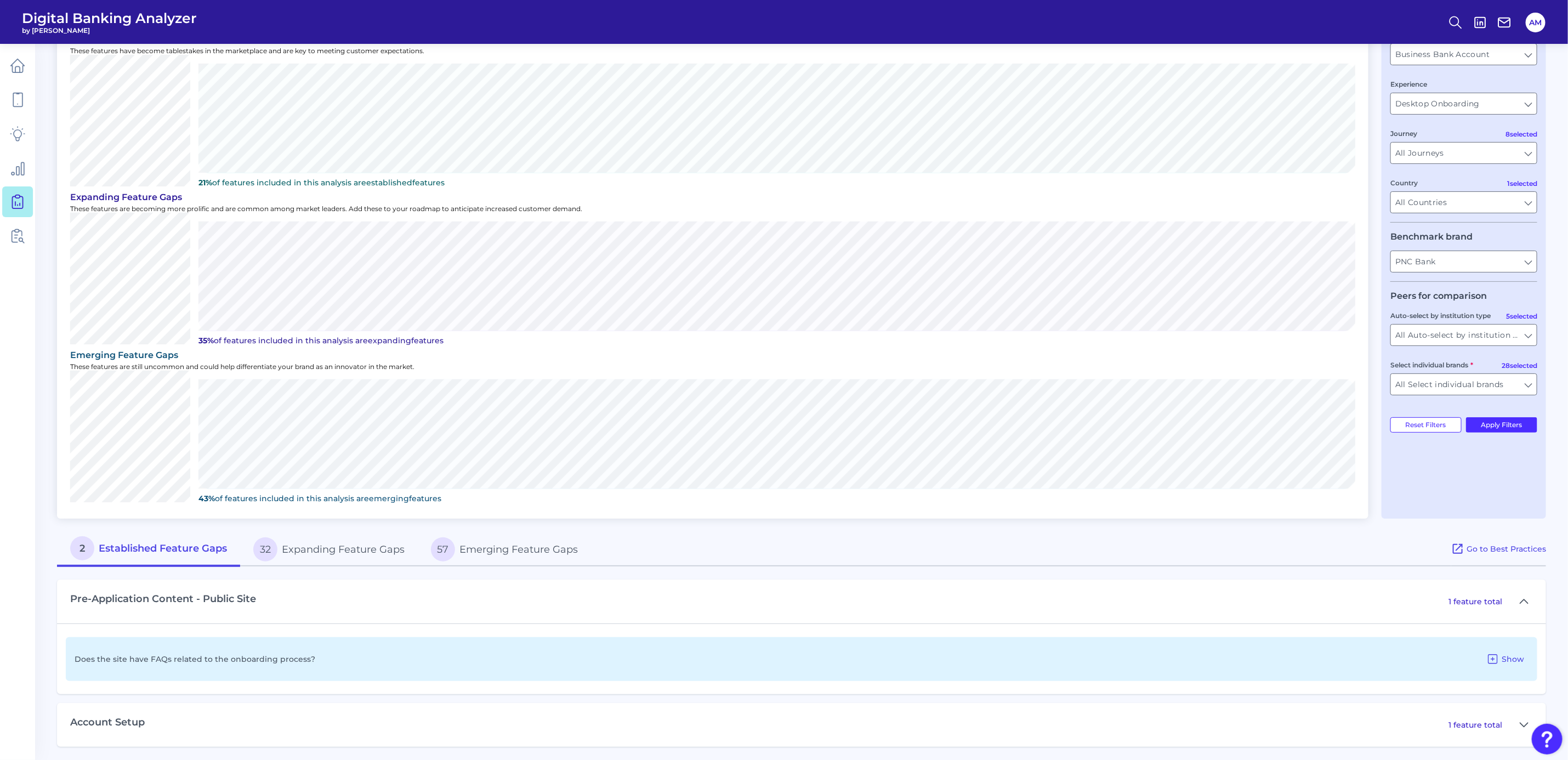
scroll to position [88, 0]
click at [1041, 463] on icon at bounding box center [1524, 724] width 9 height 13
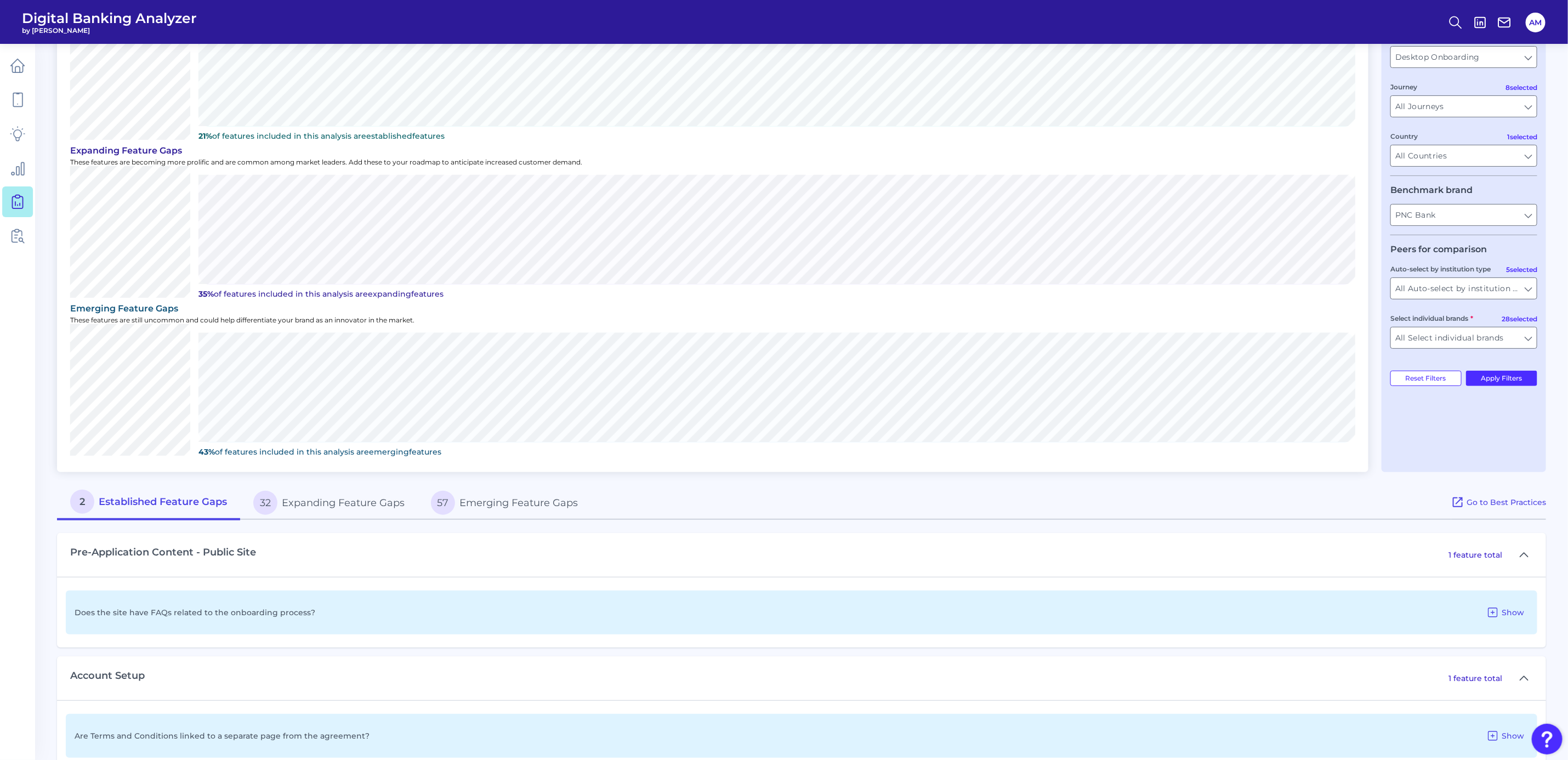
scroll to position [159, 0]
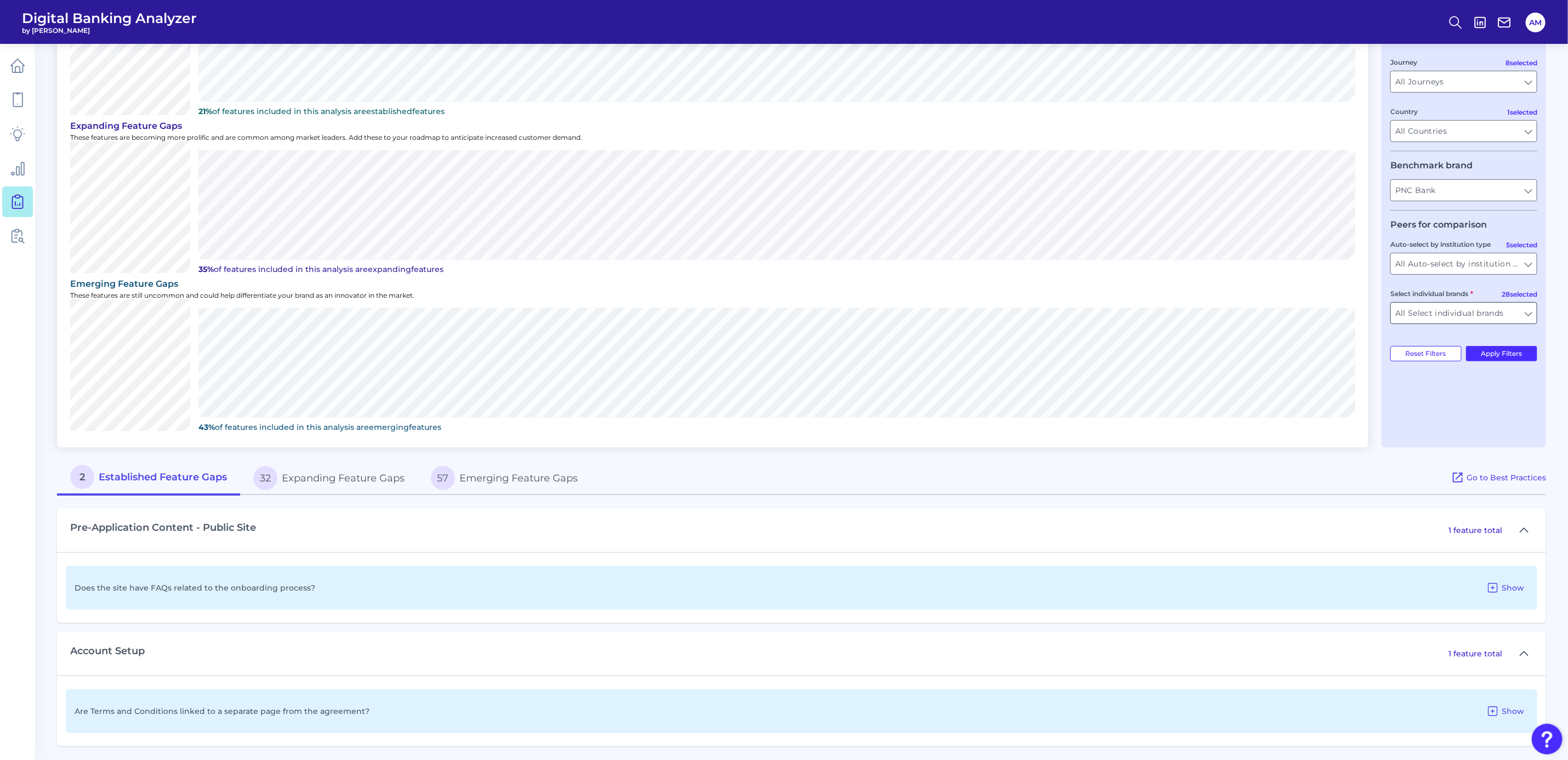
click at [1041, 315] on input "All Select individual brands" at bounding box center [1464, 313] width 146 height 21
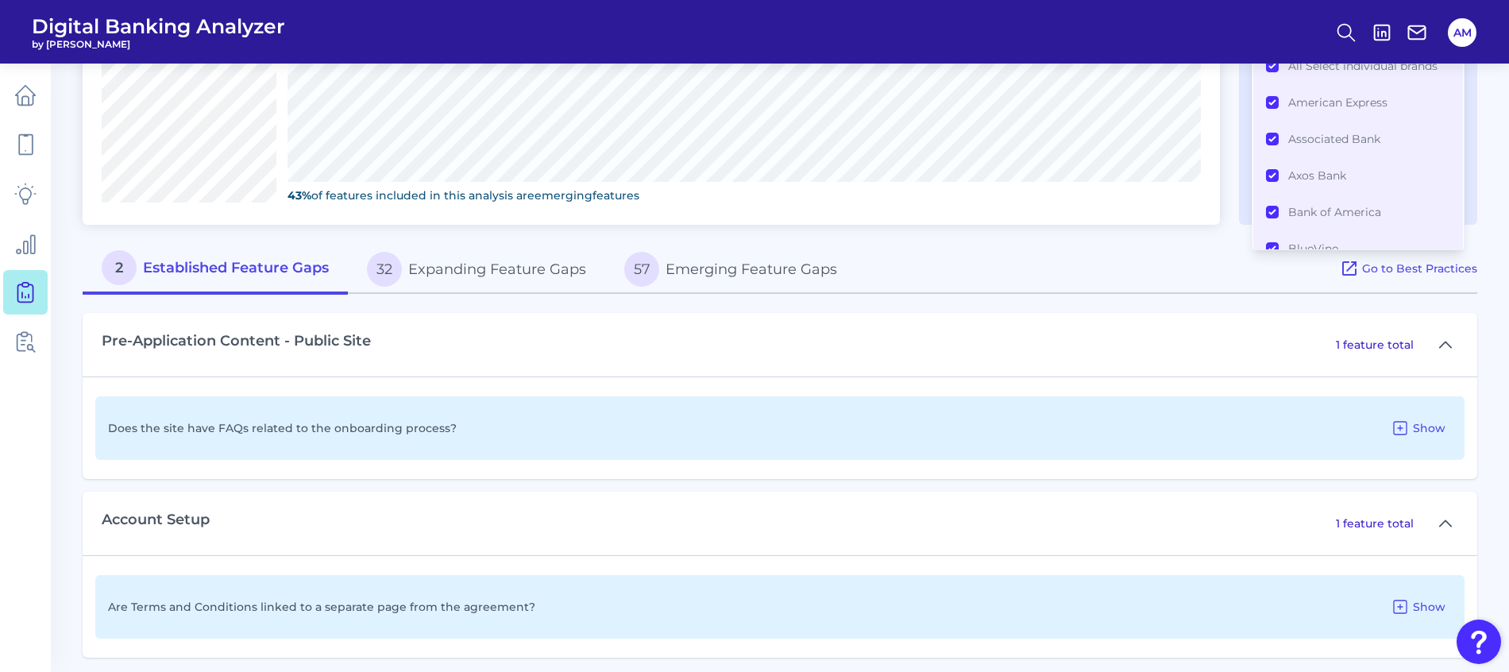
scroll to position [662, 0]
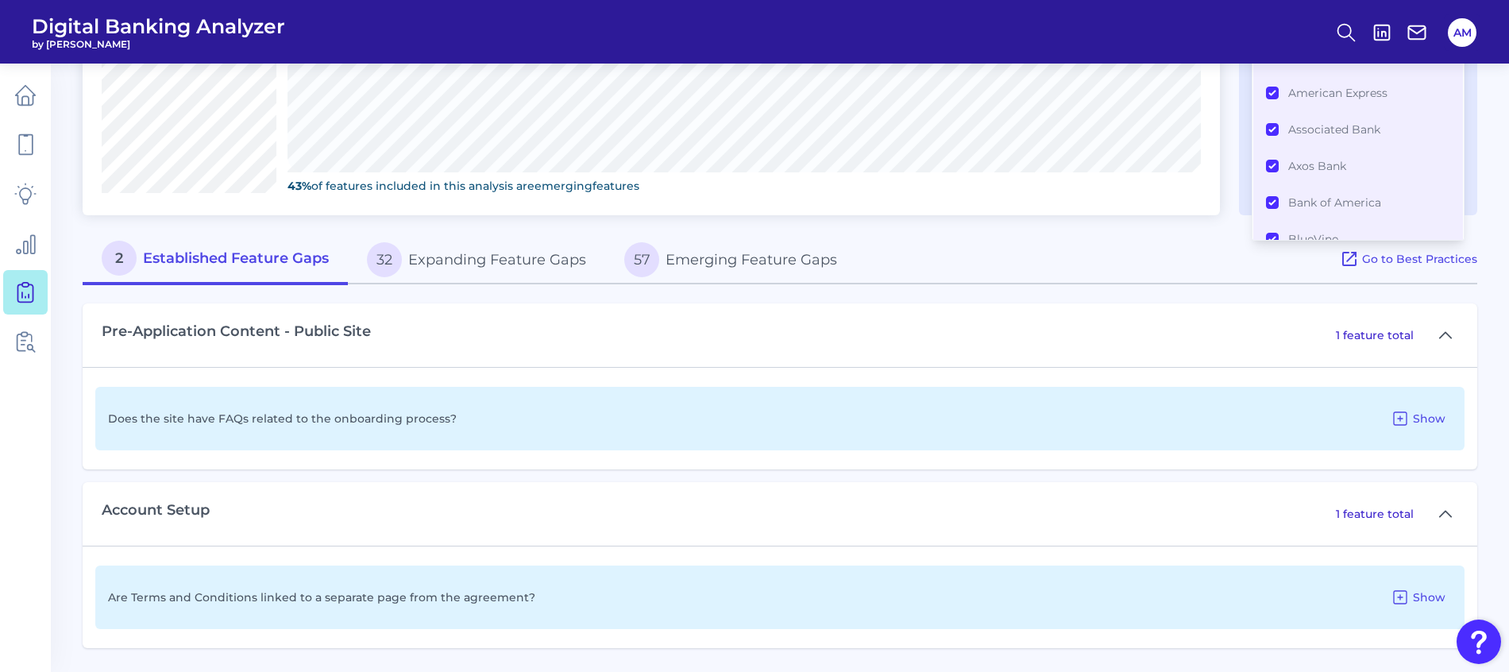
click at [487, 263] on button "32 Expanding Feature Gaps" at bounding box center [476, 259] width 257 height 51
type input "All Select individual brands"
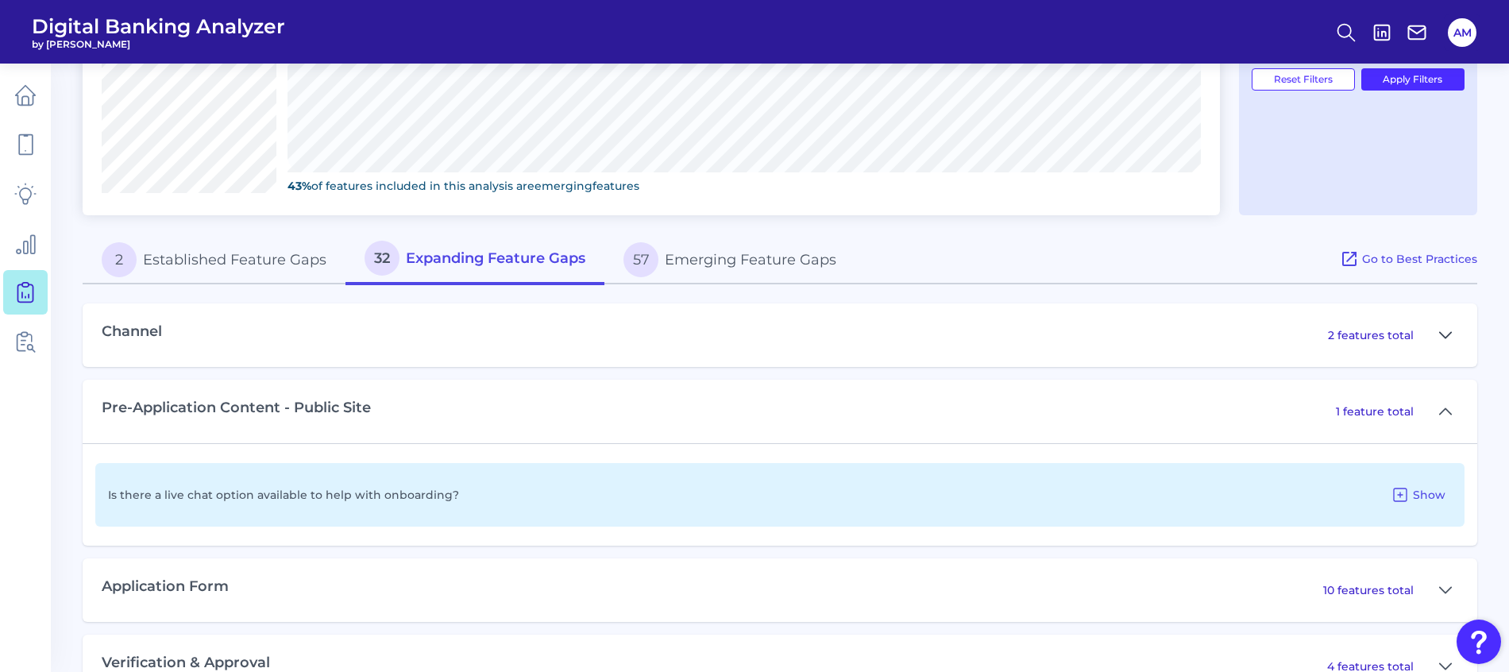
click at [1451, 336] on icon at bounding box center [1445, 335] width 13 height 19
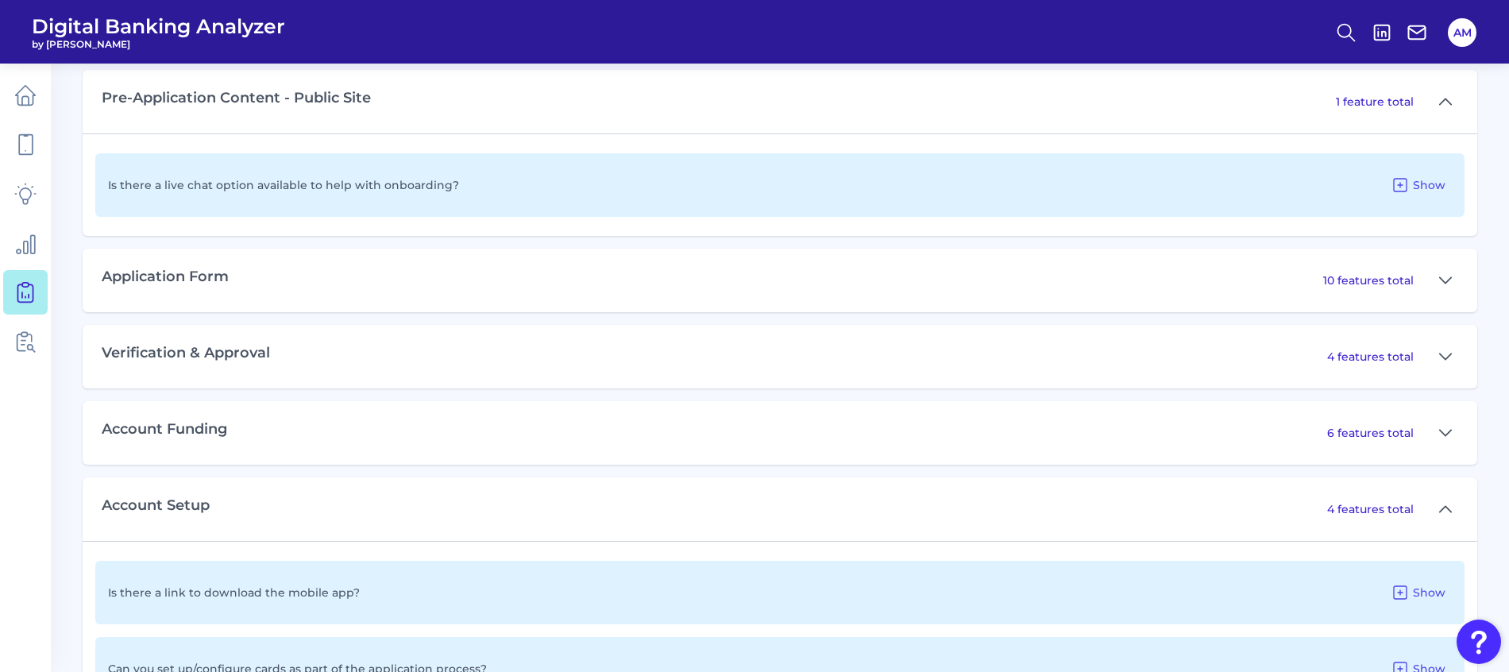
scroll to position [1258, 0]
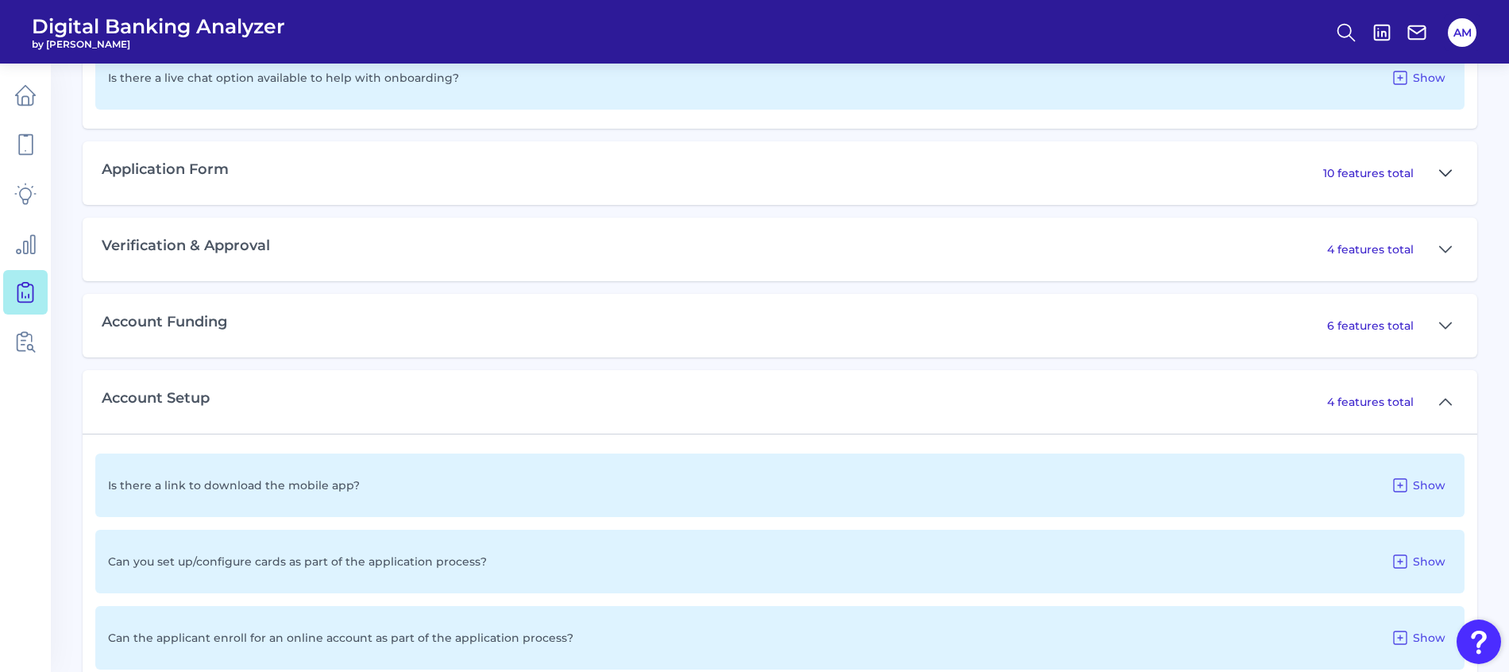
click at [1442, 176] on icon at bounding box center [1445, 173] width 13 height 19
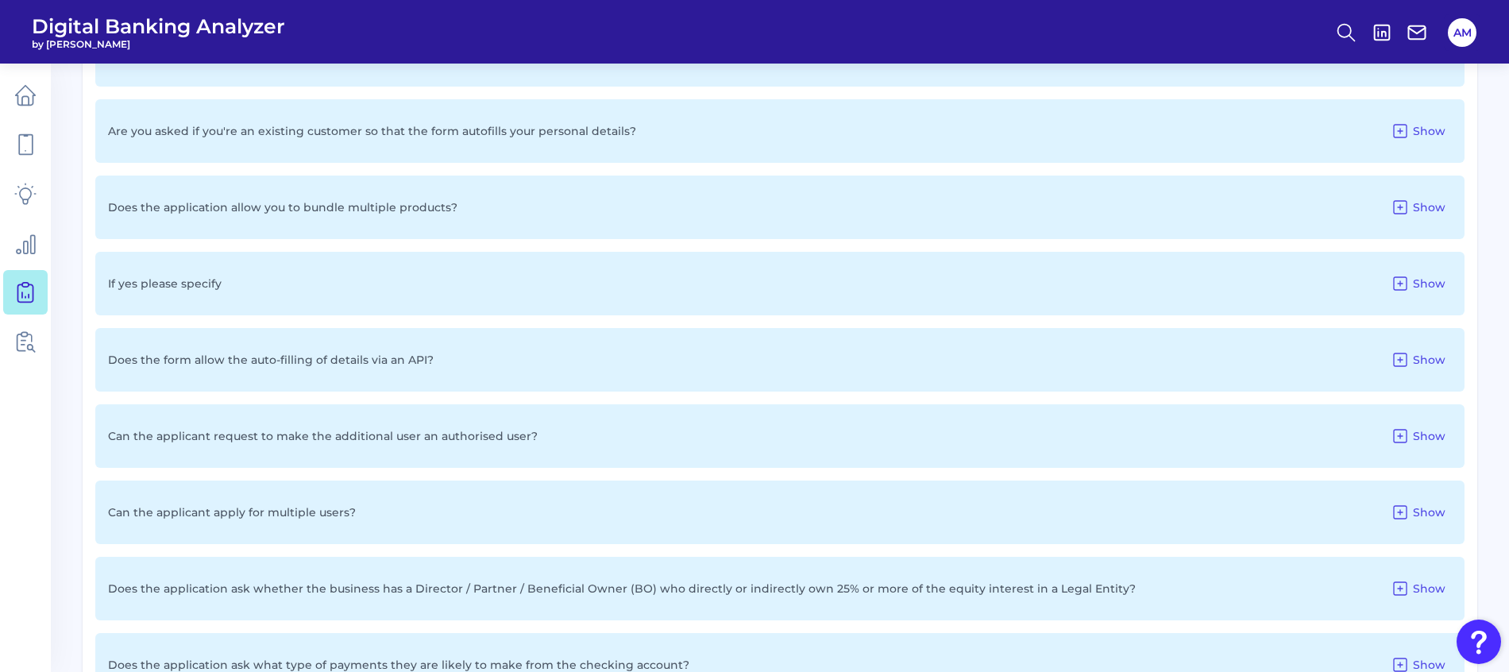
scroll to position [1496, 0]
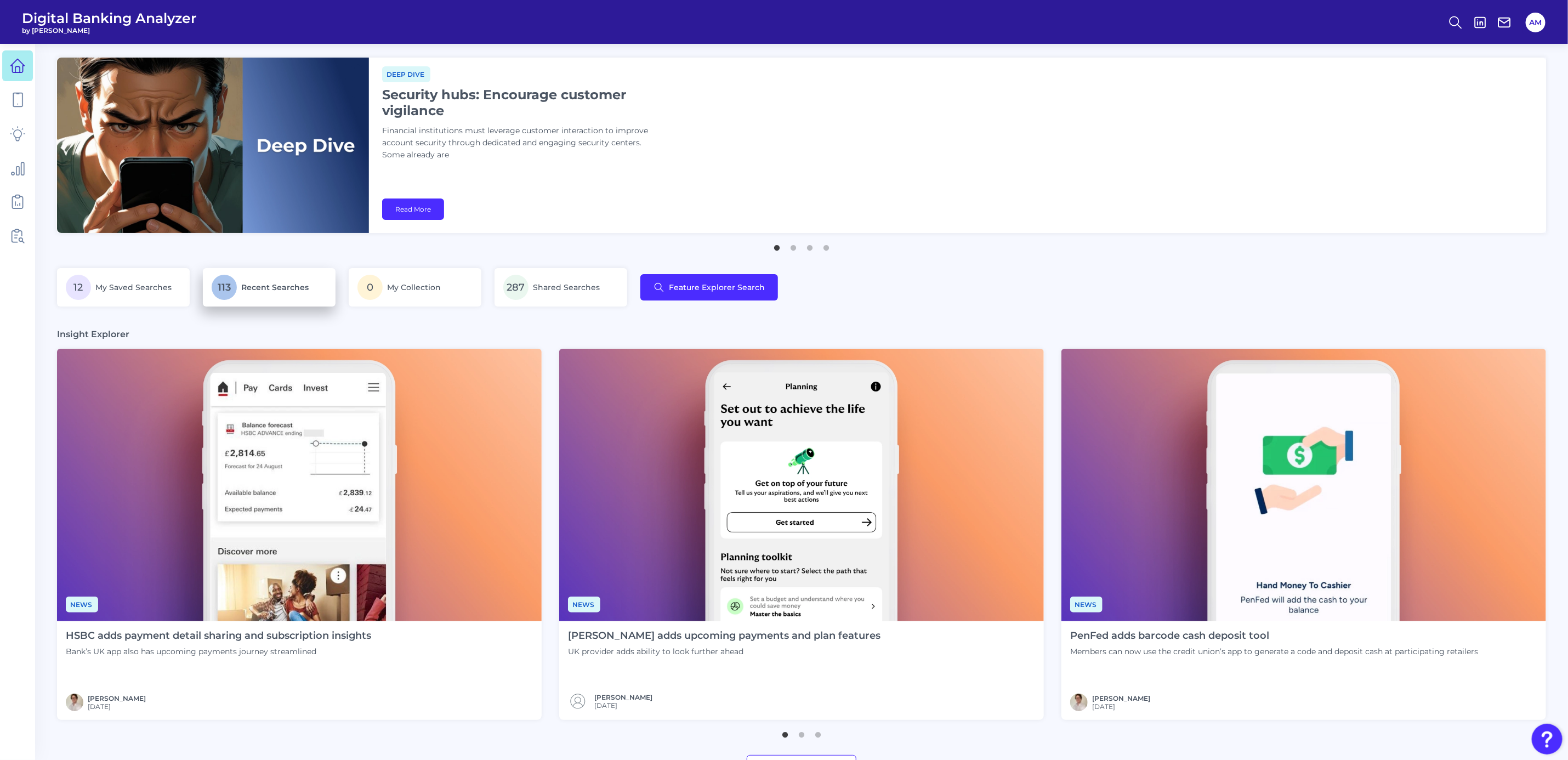
click at [271, 289] on span "Recent Searches" at bounding box center [275, 287] width 68 height 10
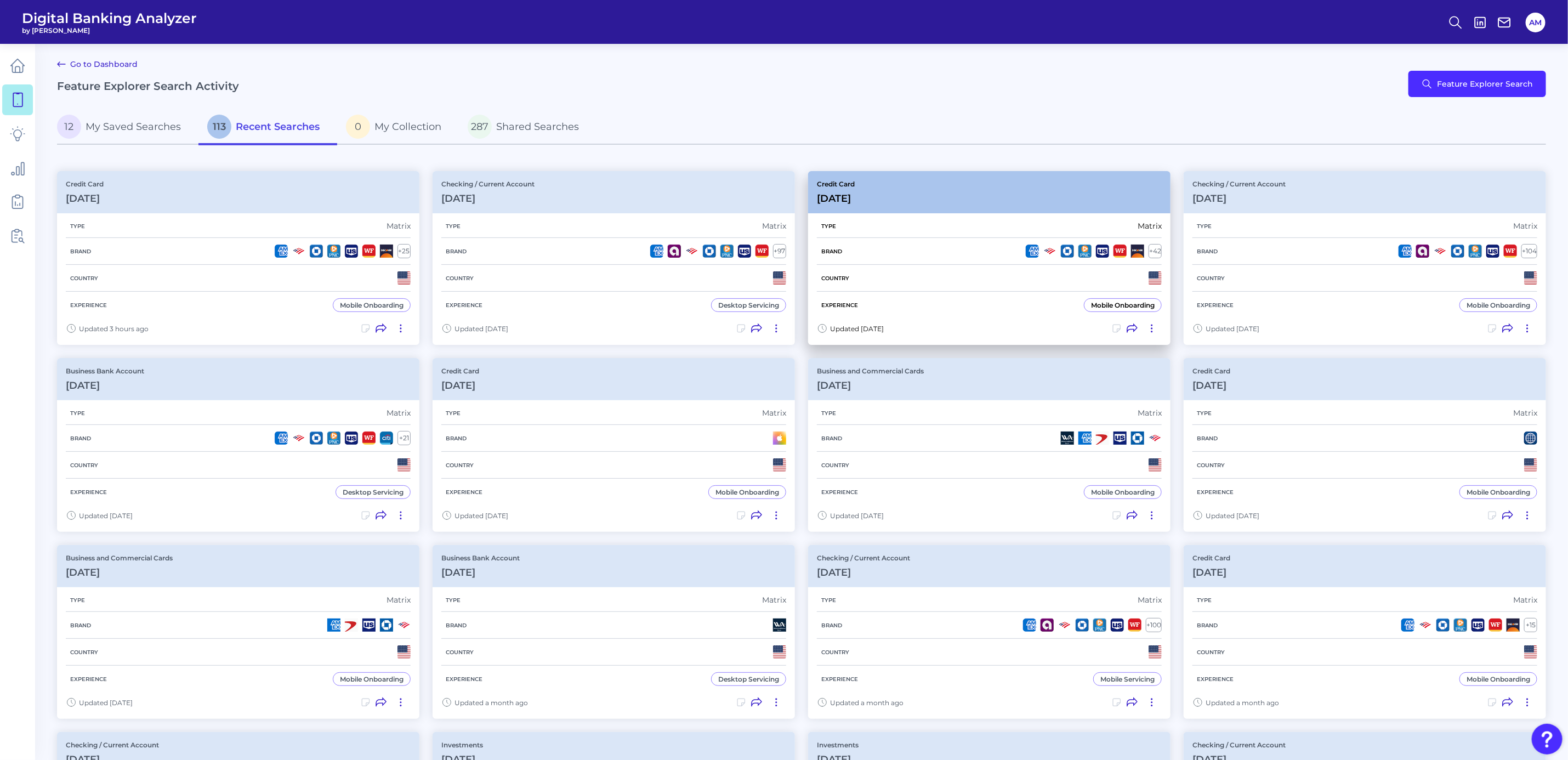
click at [913, 195] on div "Credit Card Aug 18 2025" at bounding box center [989, 192] width 362 height 42
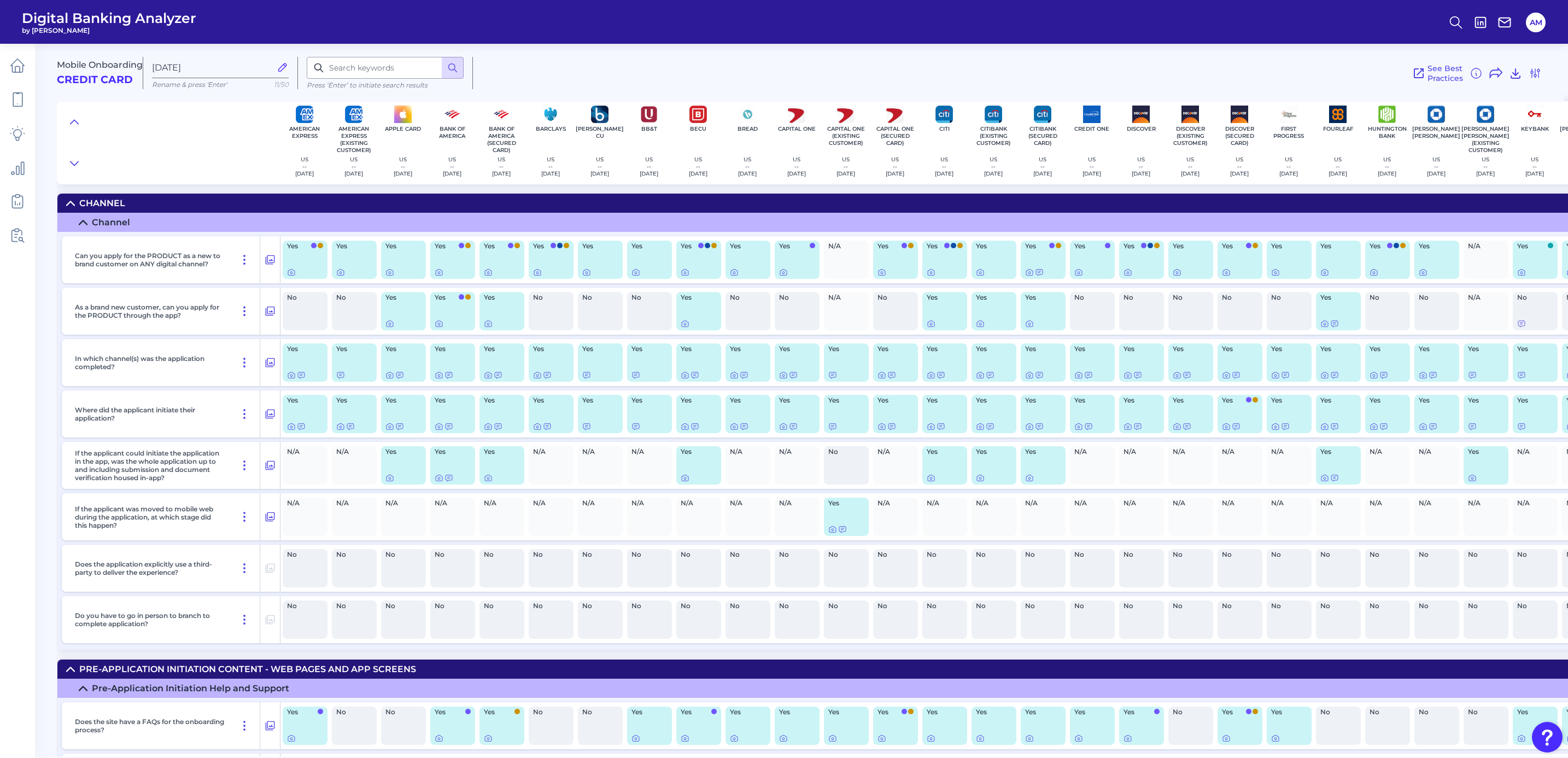
click at [1209, 73] on div "See Best Practices Filters Clear all filters Experience Reset Mobile Servicing …" at bounding box center [1007, 73] width 1069 height 32
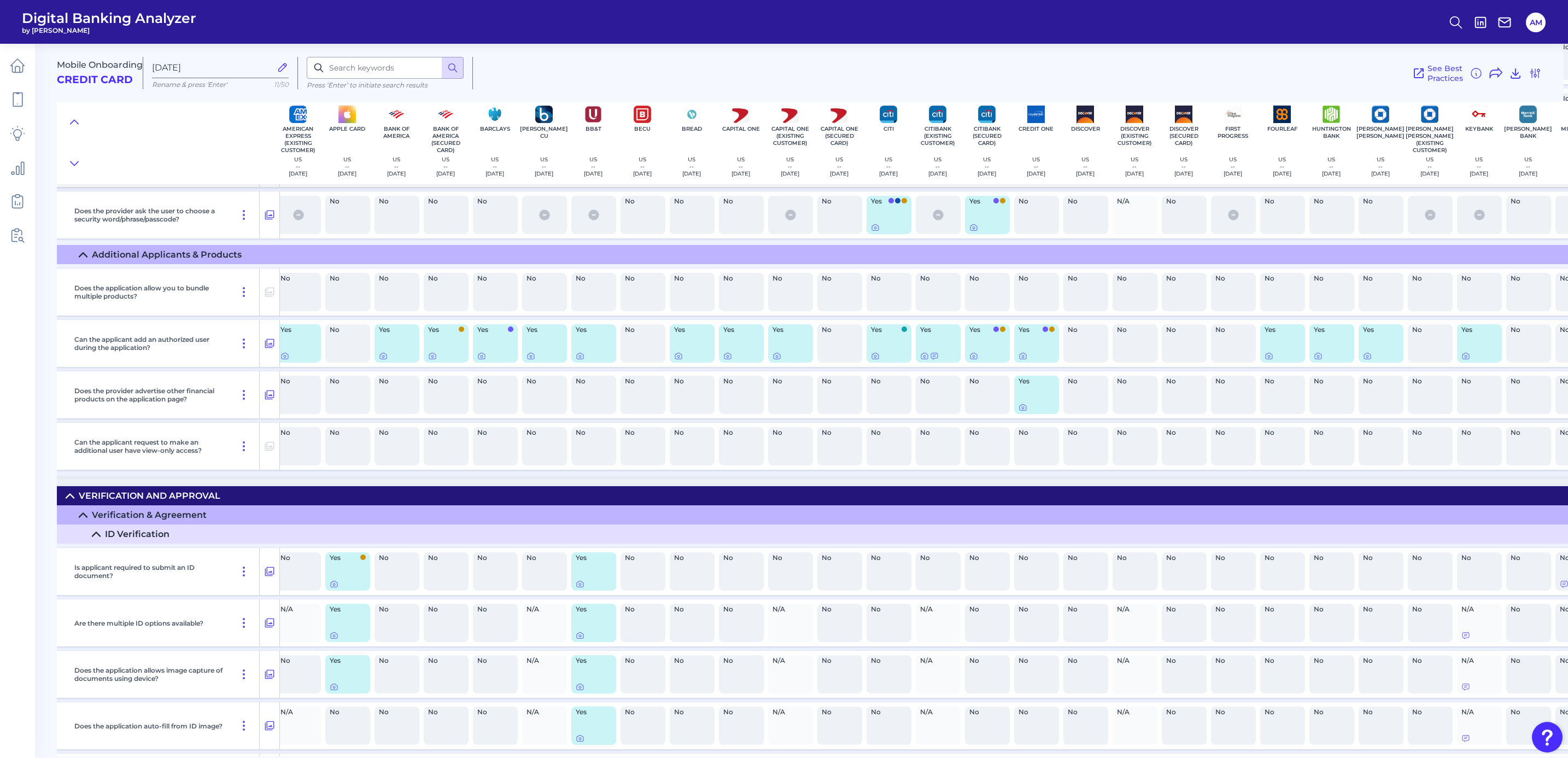
scroll to position [4991, 28]
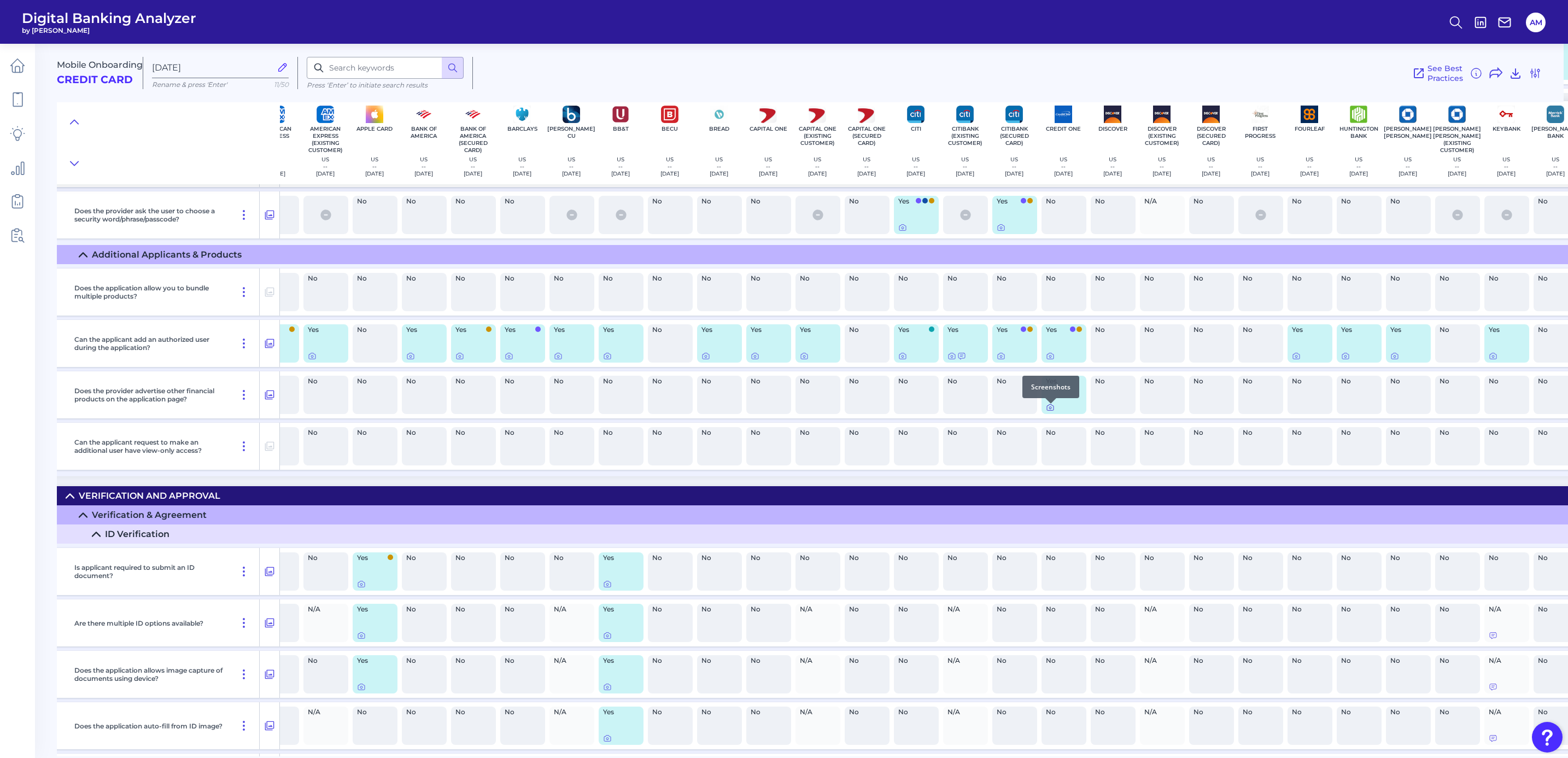
click at [1046, 408] on icon at bounding box center [1050, 407] width 9 height 9
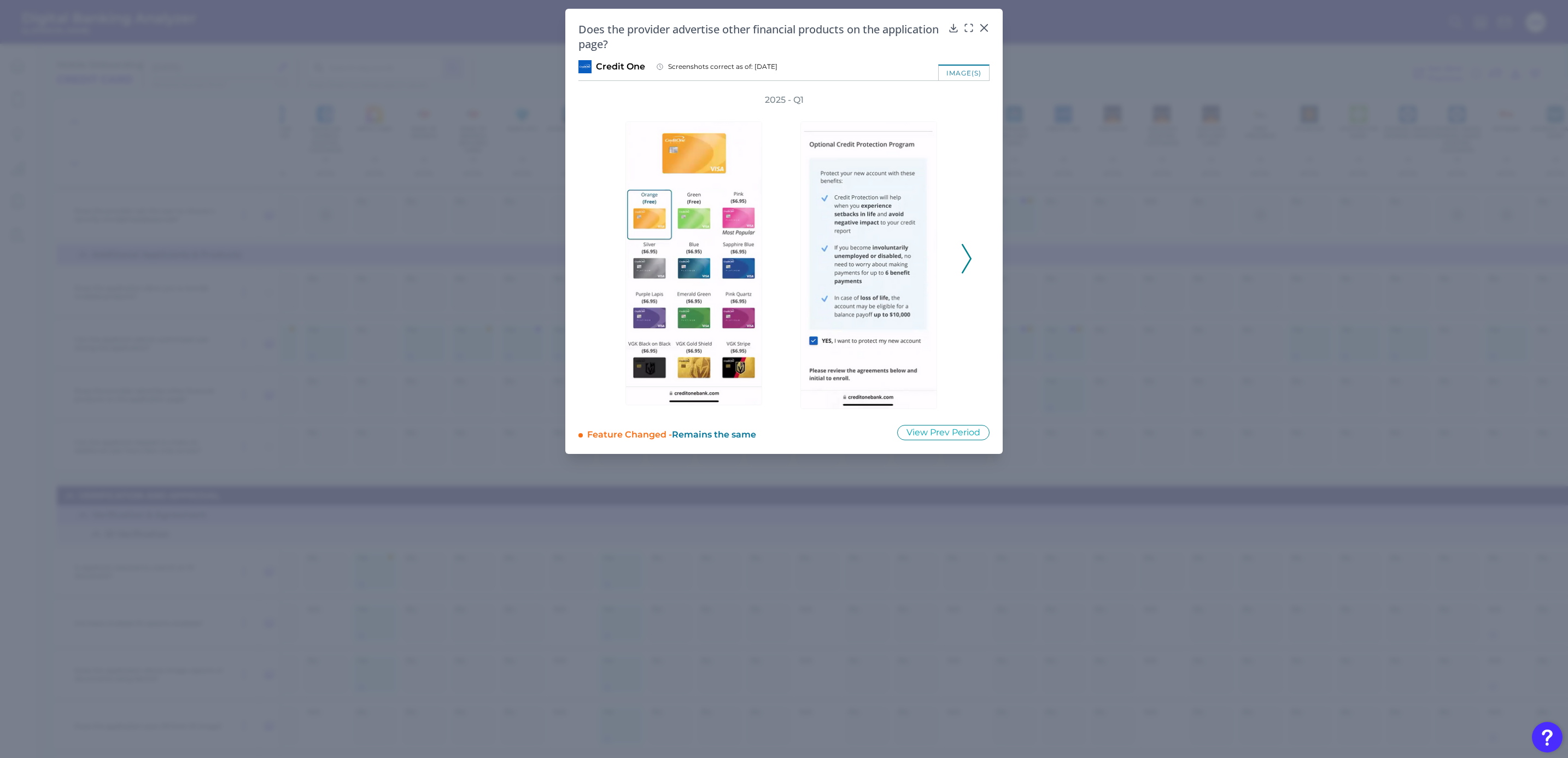
click at [968, 253] on polyline at bounding box center [966, 258] width 8 height 28
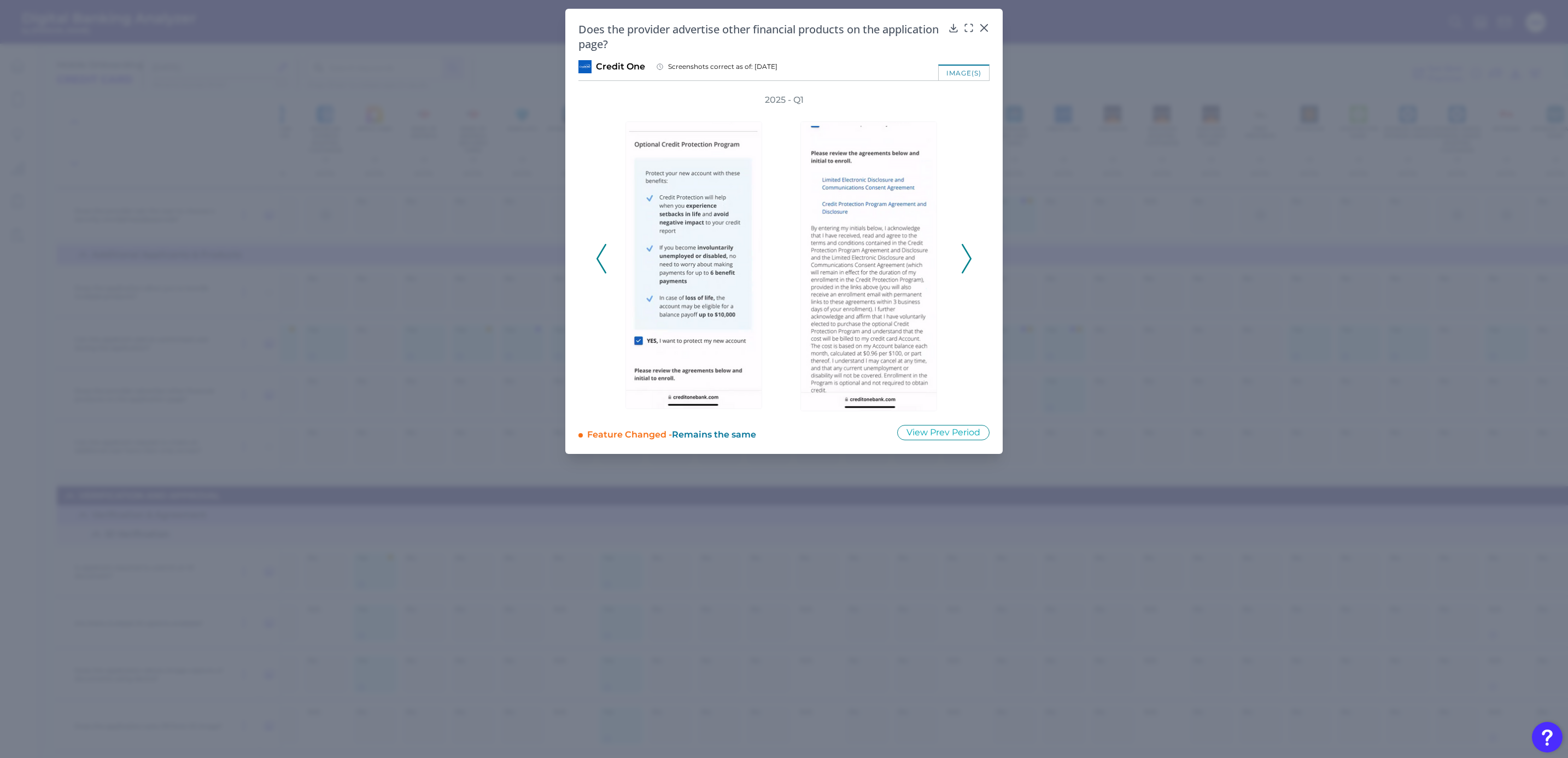
click at [968, 253] on polyline at bounding box center [966, 258] width 8 height 28
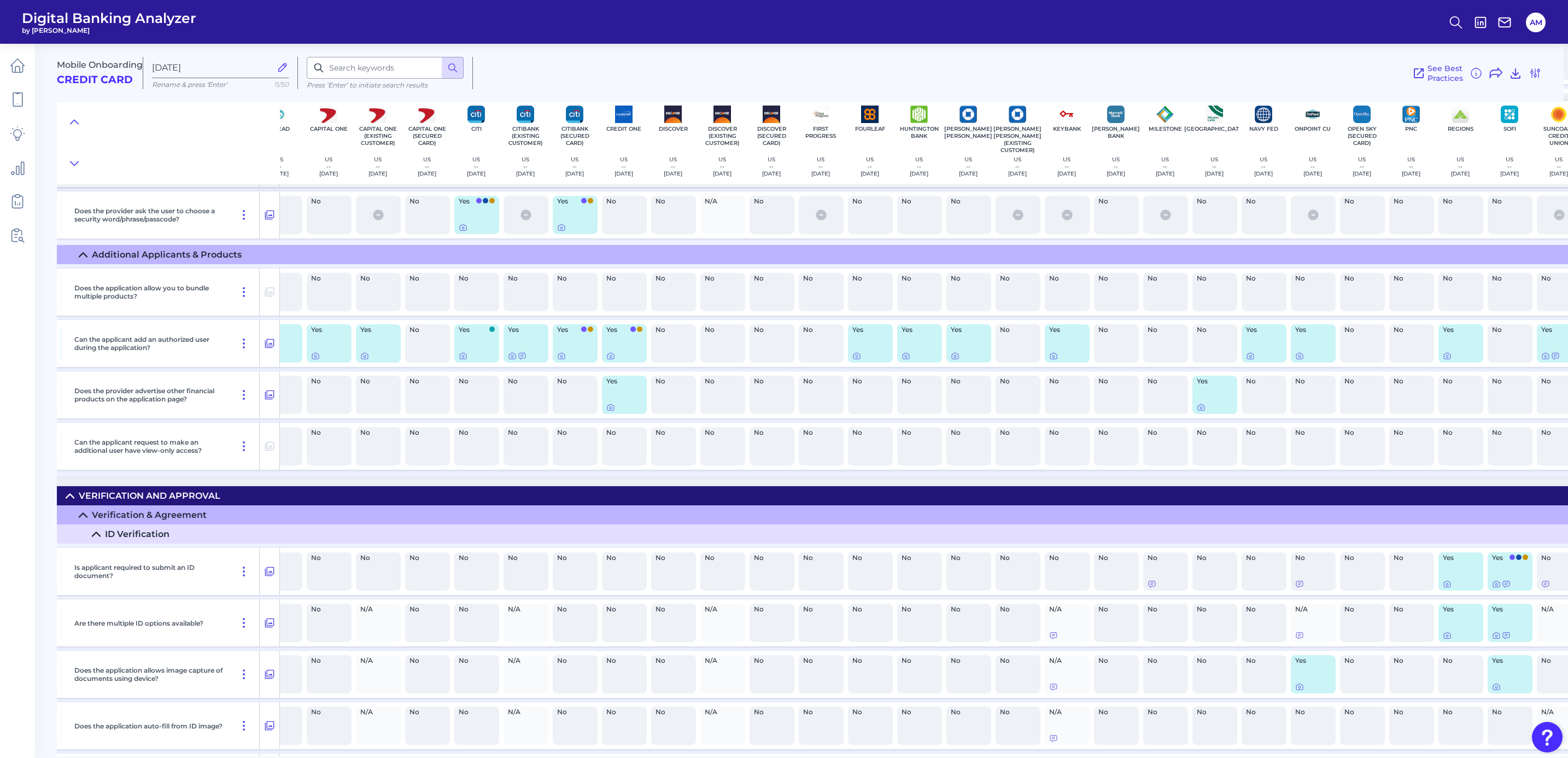
scroll to position [4991, 491]
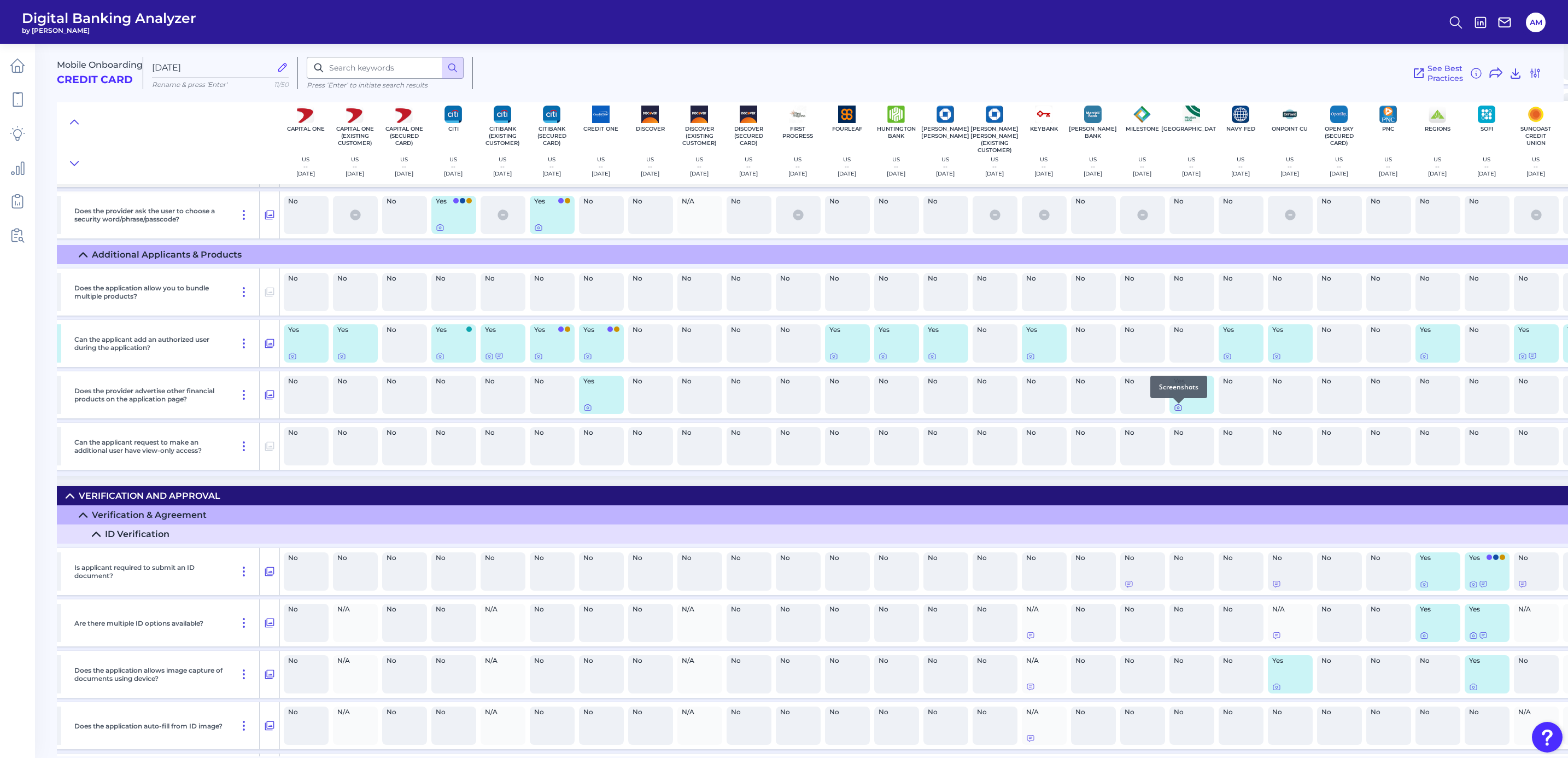
click at [1176, 408] on icon at bounding box center [1178, 408] width 7 height 6
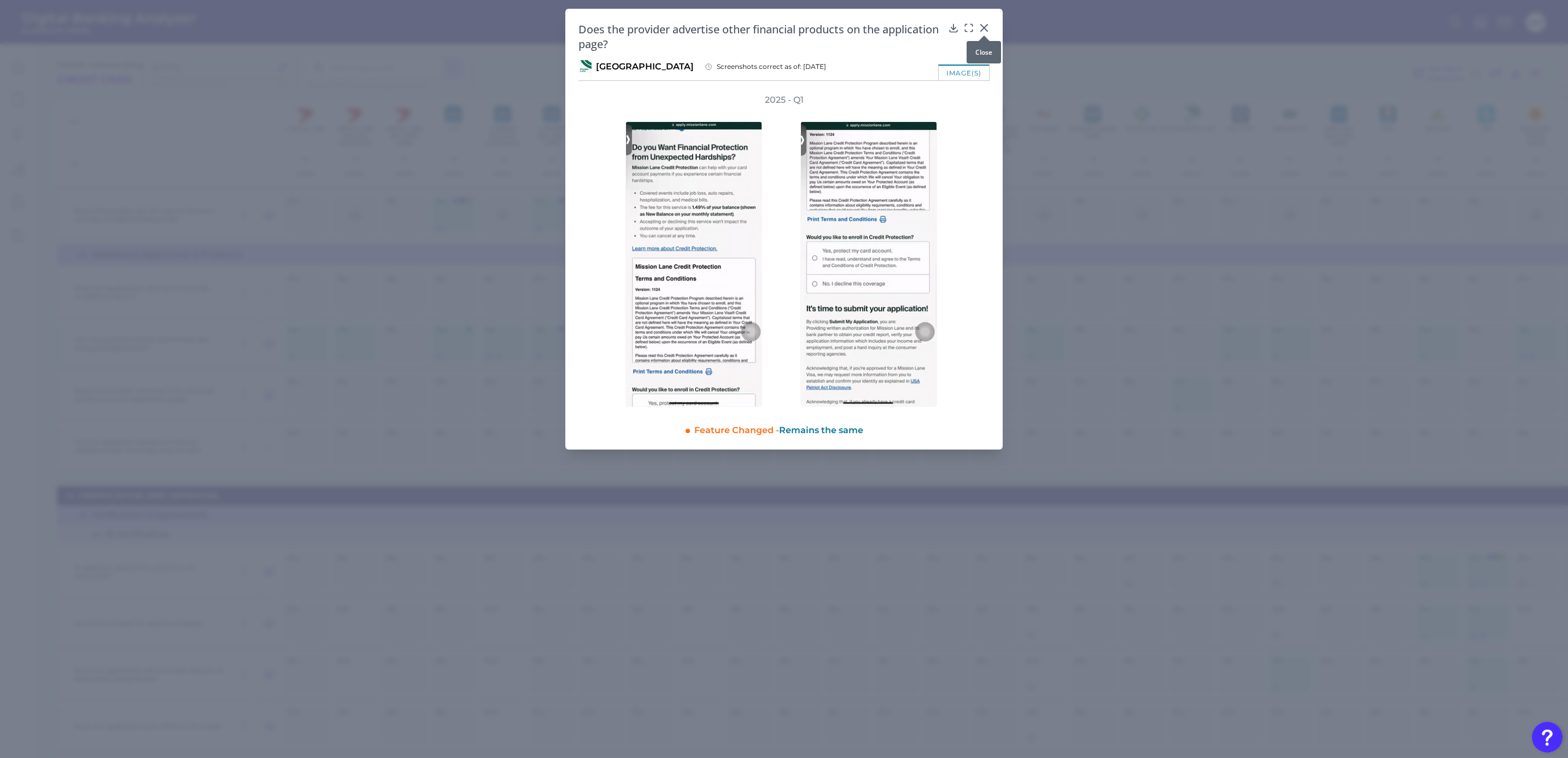
click at [982, 28] on icon at bounding box center [984, 28] width 11 height 11
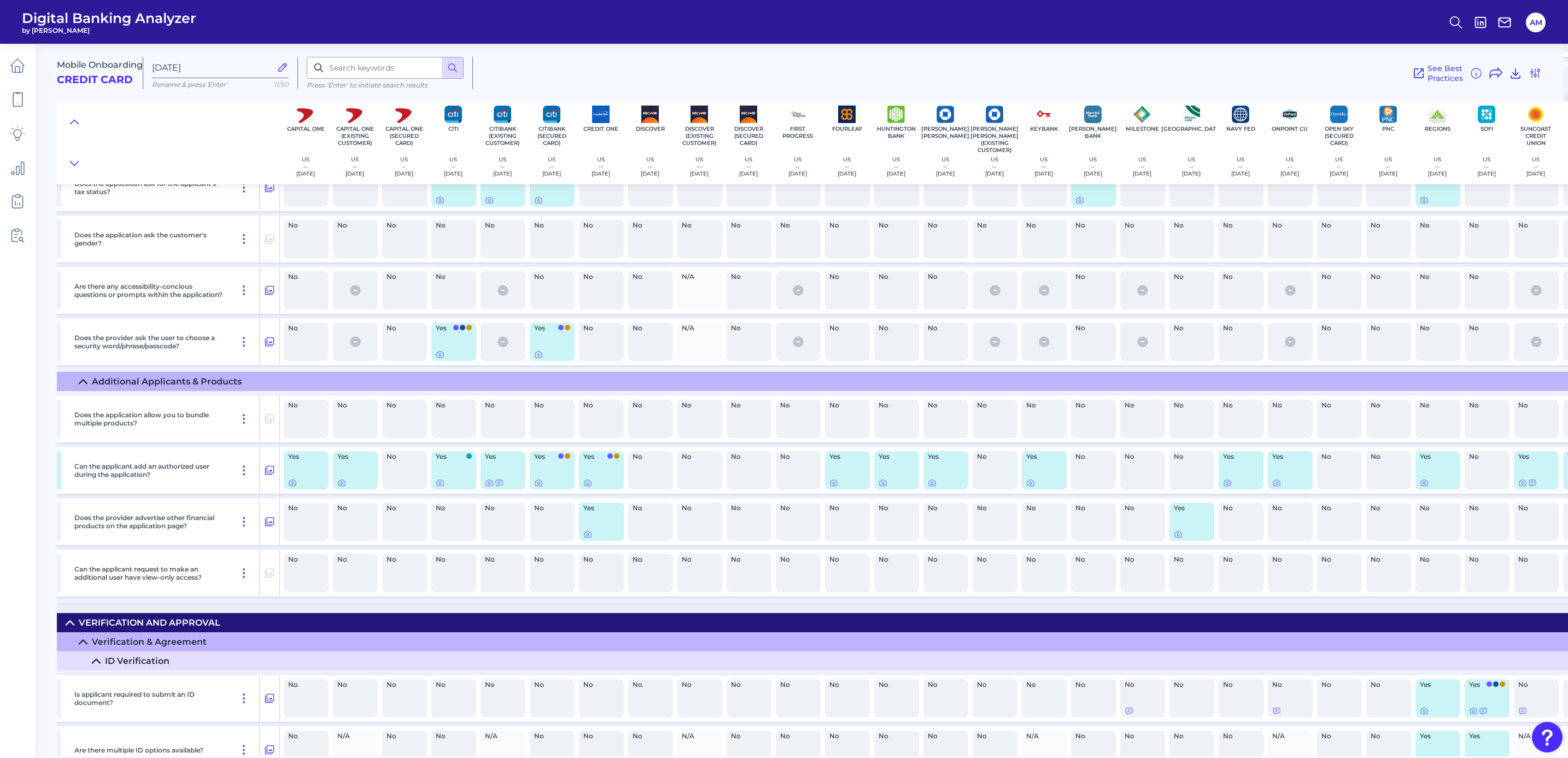
scroll to position [4909, 491]
